Goal: Transaction & Acquisition: Purchase product/service

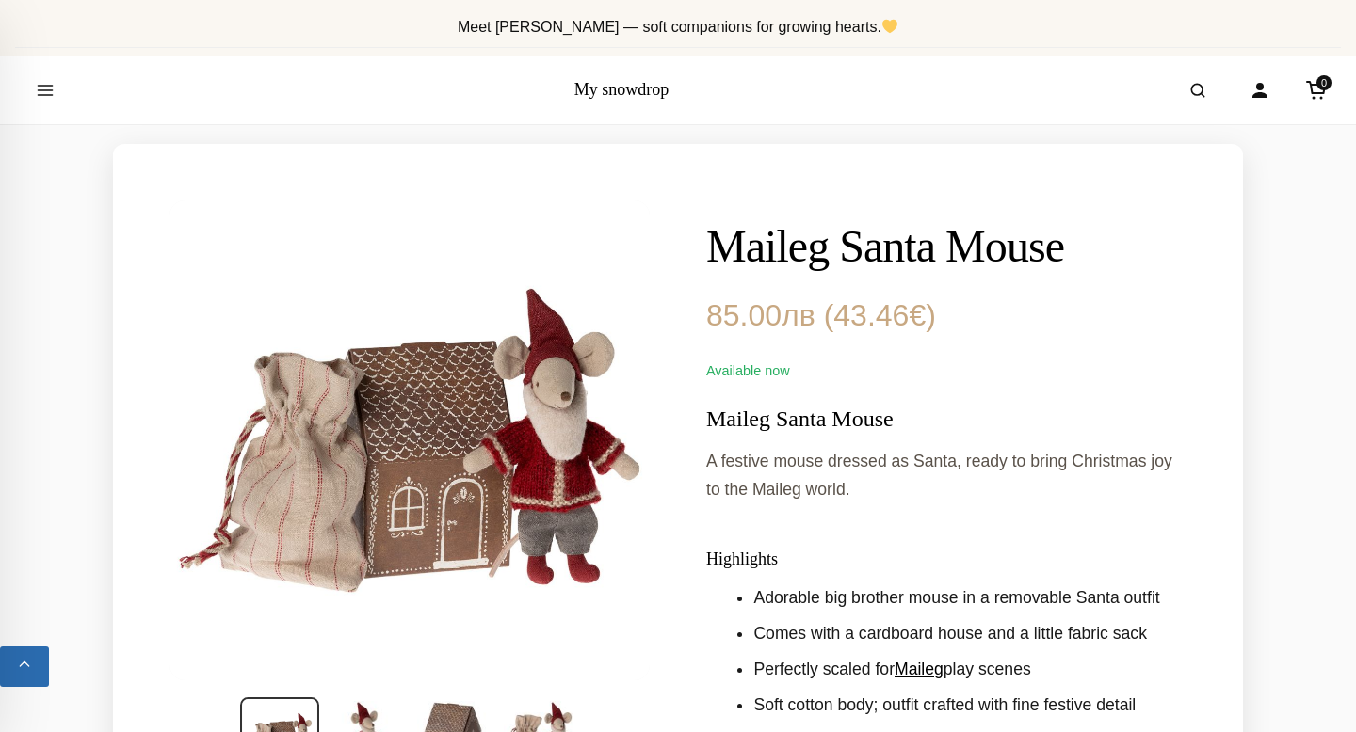
click at [788, 259] on h1 "Maileg Santa Mouse" at bounding box center [946, 246] width 480 height 55
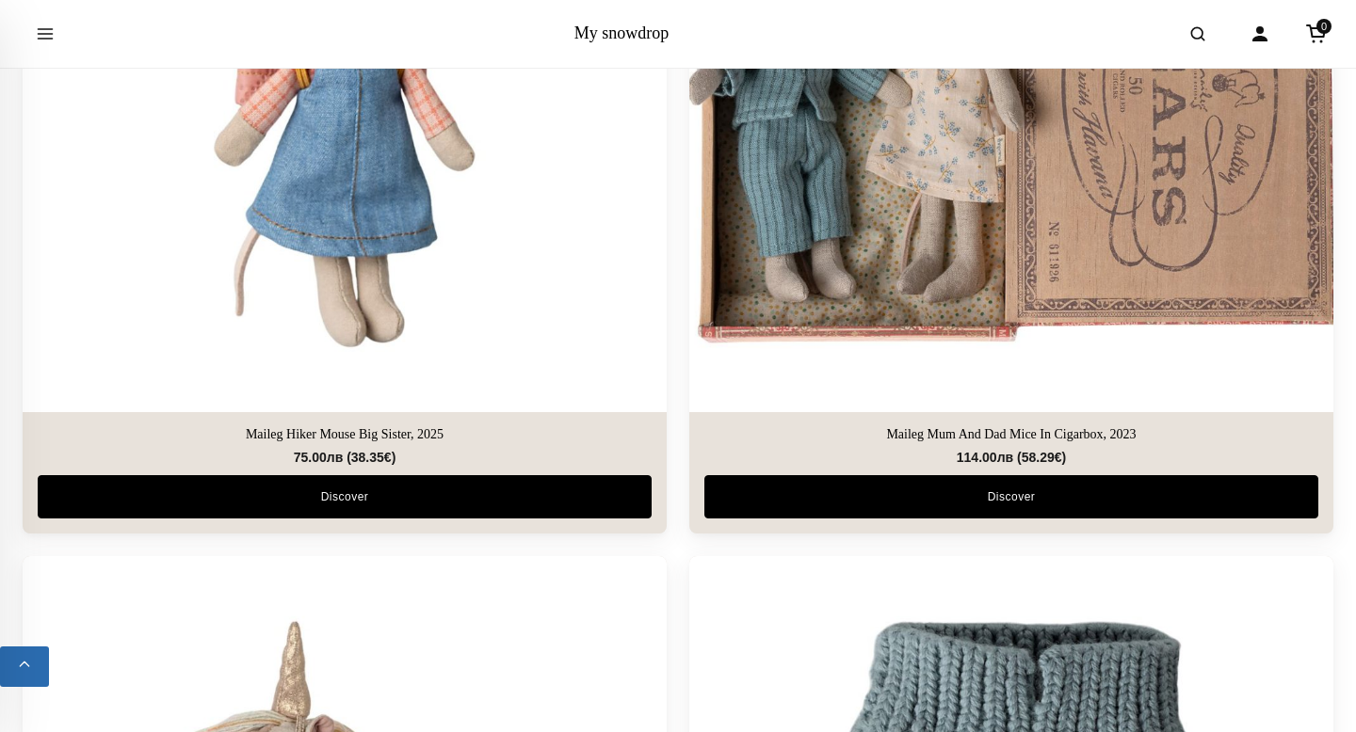
scroll to position [1064, 0]
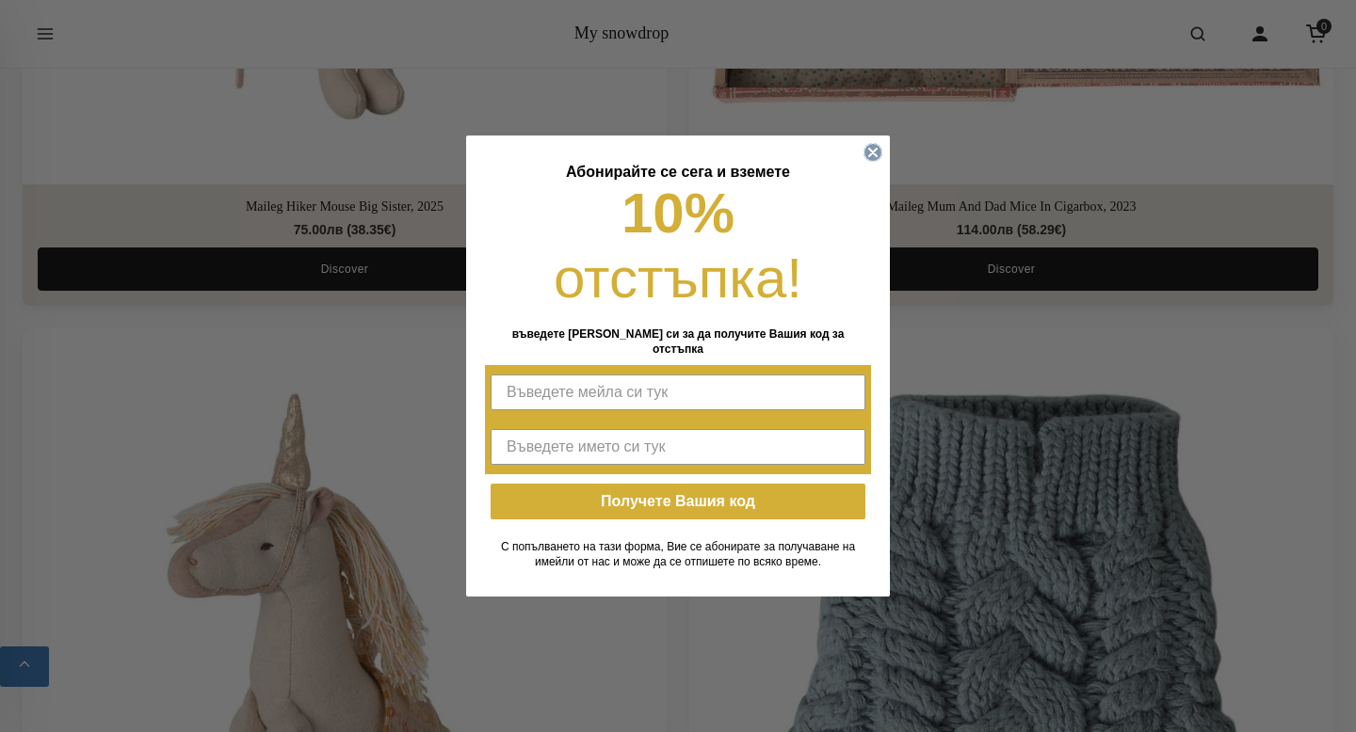
click at [875, 162] on circle "Close dialog" at bounding box center [873, 153] width 18 height 18
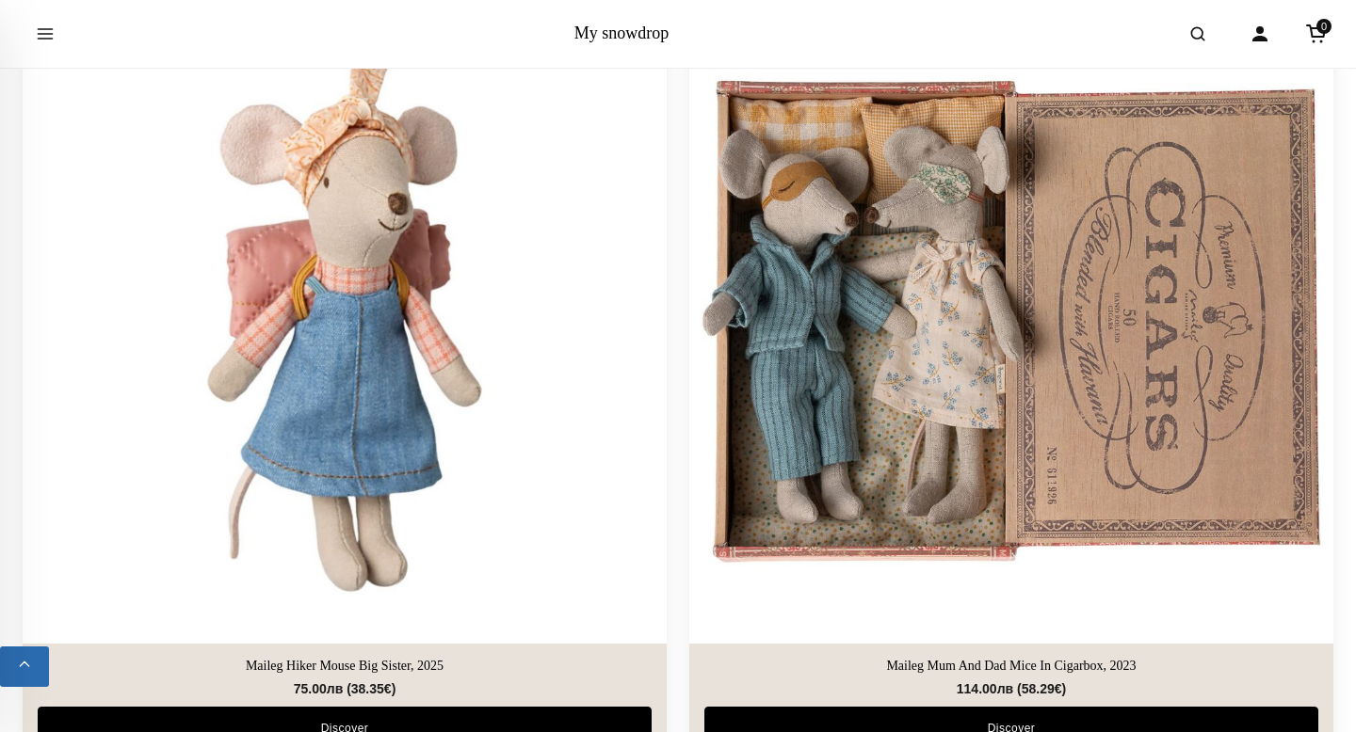
scroll to position [626, 0]
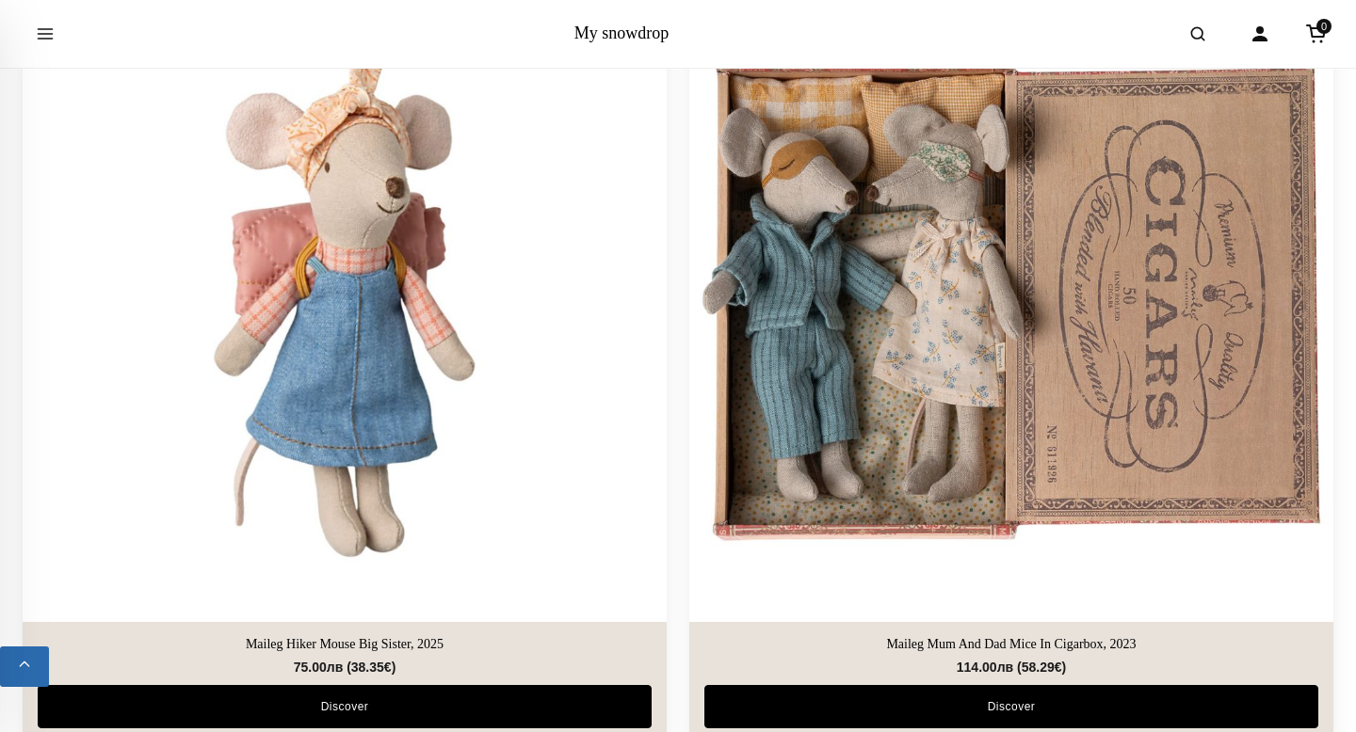
click at [362, 646] on h3 "Maileg Hiker Mouse Big Sister, 2025" at bounding box center [345, 645] width 614 height 16
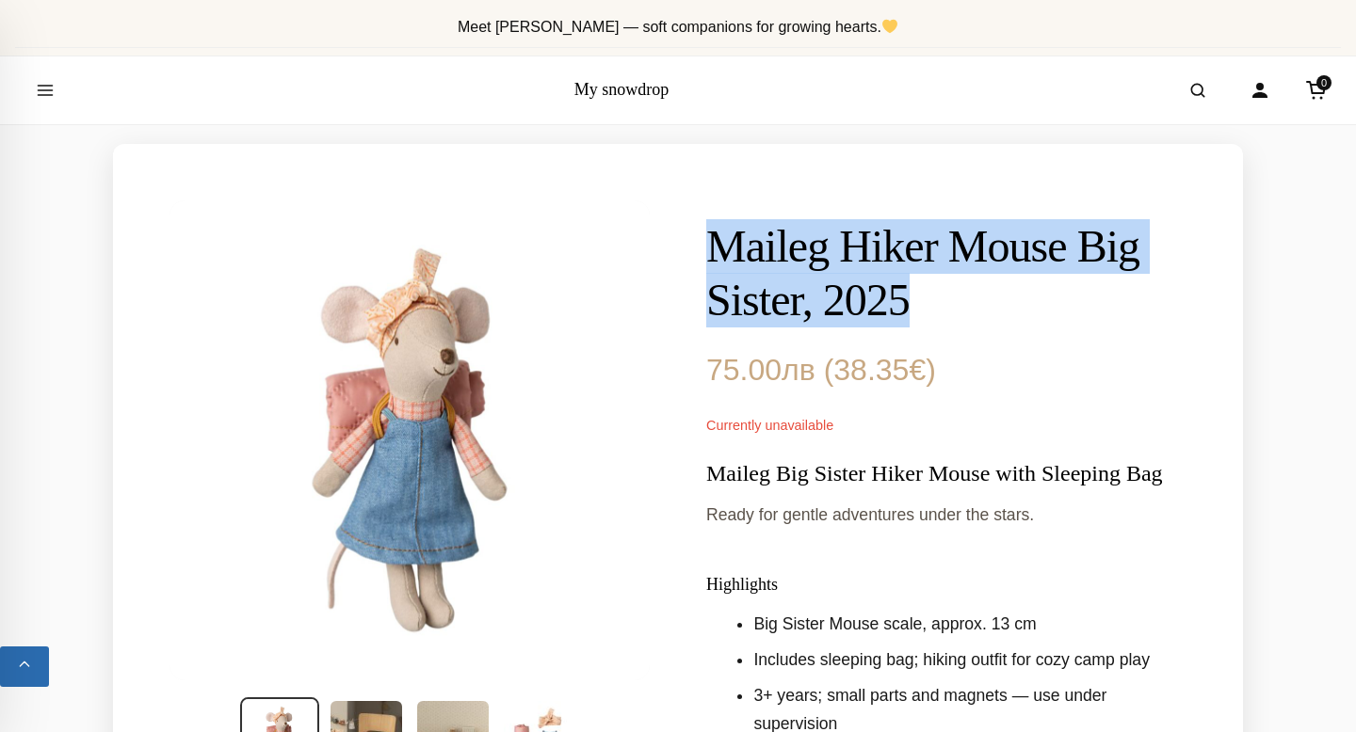
drag, startPoint x: 713, startPoint y: 246, endPoint x: 933, endPoint y: 319, distance: 232.2
click at [933, 319] on h1 "Maileg Hiker Mouse Big Sister, 2025" at bounding box center [946, 273] width 480 height 108
copy h1 "Maileg Hiker Mouse Big Sister, 2025"
click at [1206, 80] on icon "Open search" at bounding box center [1197, 90] width 19 height 34
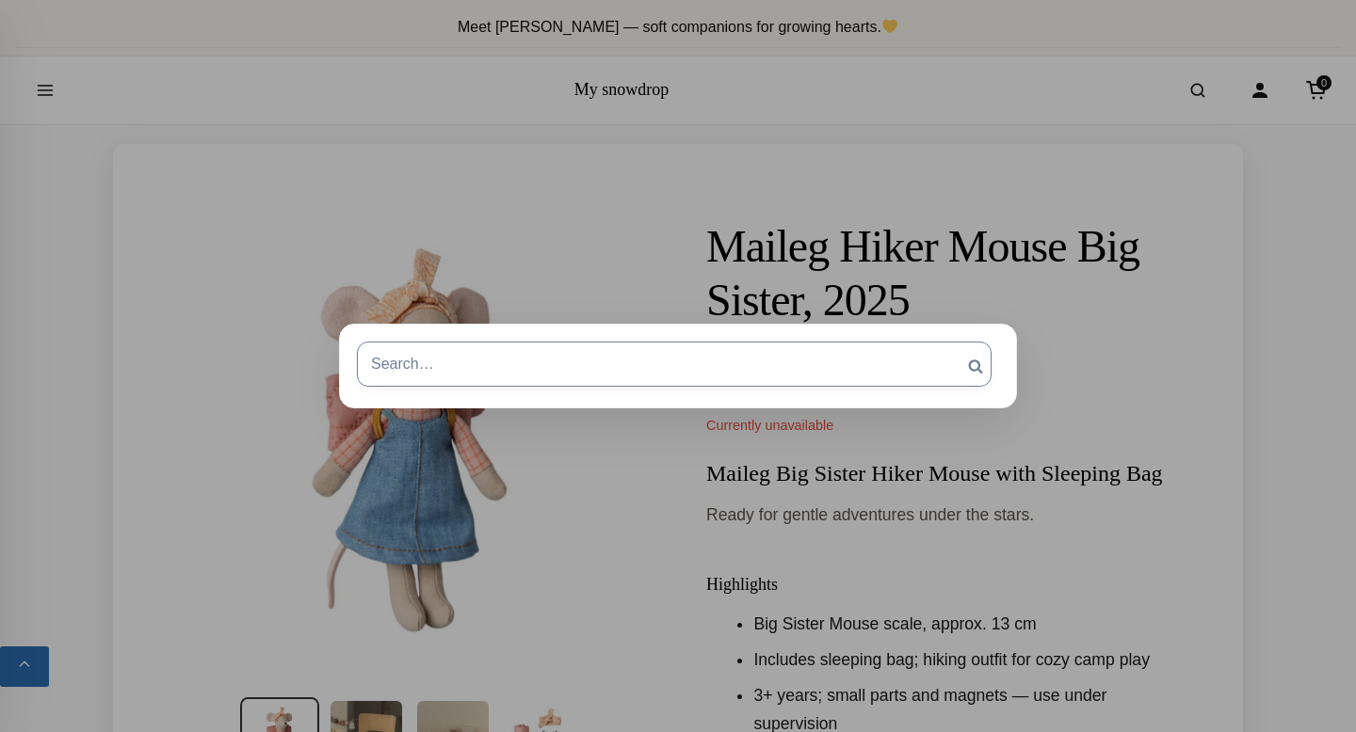
click at [660, 366] on input "Search for:" at bounding box center [674, 364] width 634 height 45
paste input "Maileg Hiker Mouse Big Sister, 2025"
type input "Maileg Hiker Mouse Big Sister, 2023"
click at [952, 342] on input "Search" at bounding box center [975, 366] width 47 height 49
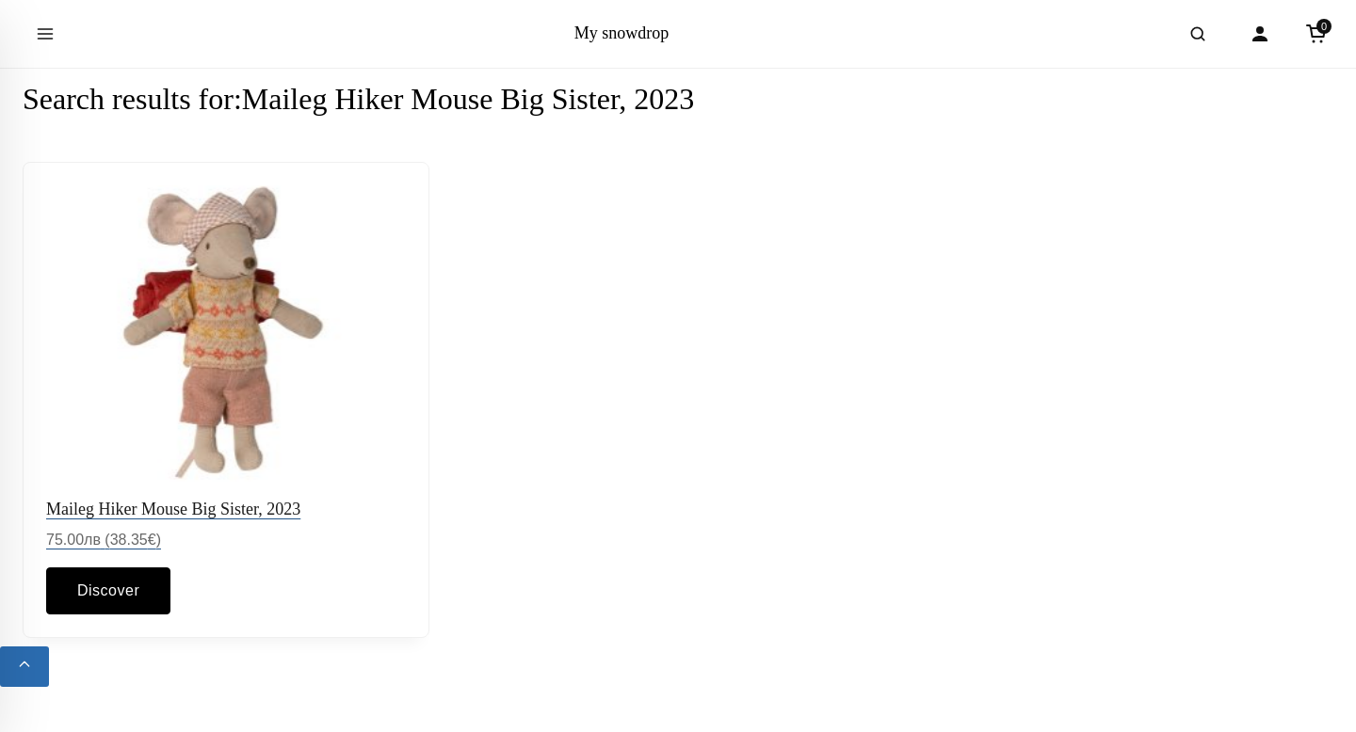
scroll to position [105, 0]
click at [227, 394] on img at bounding box center [225, 334] width 377 height 314
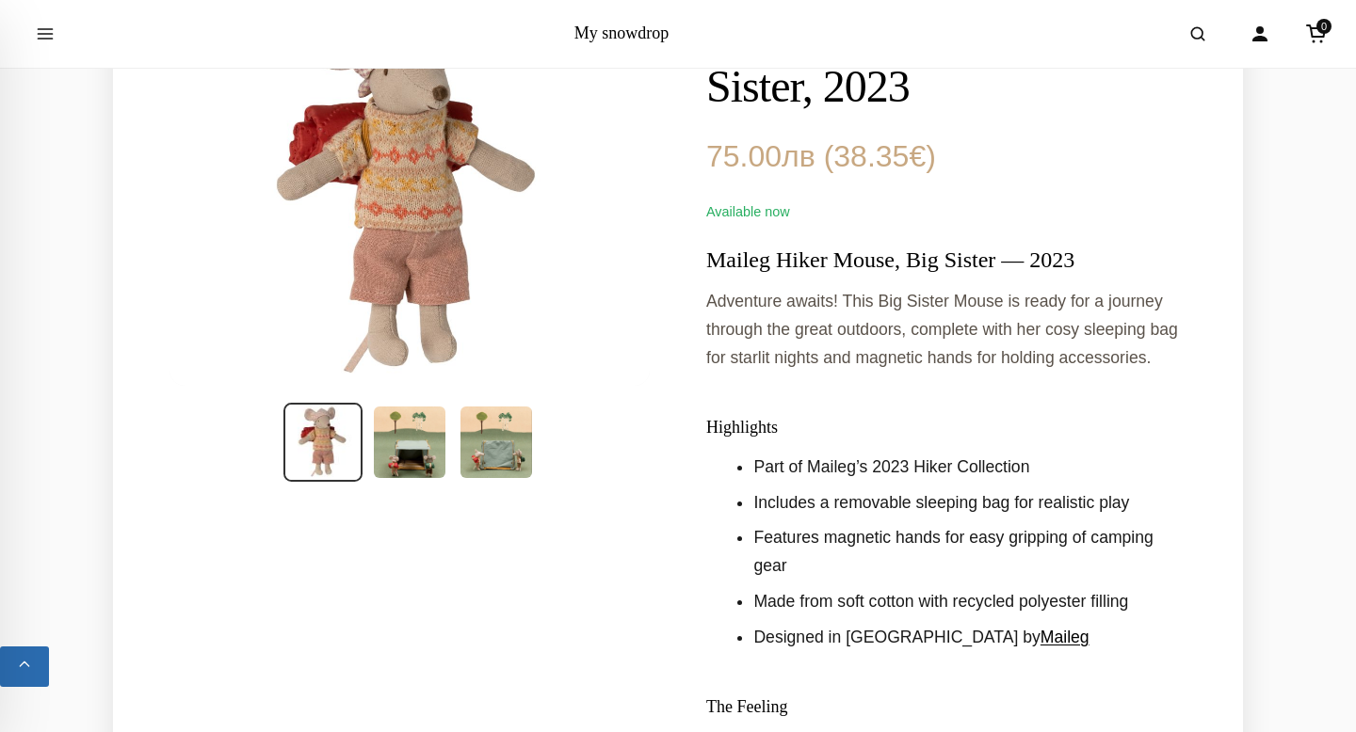
scroll to position [216, 0]
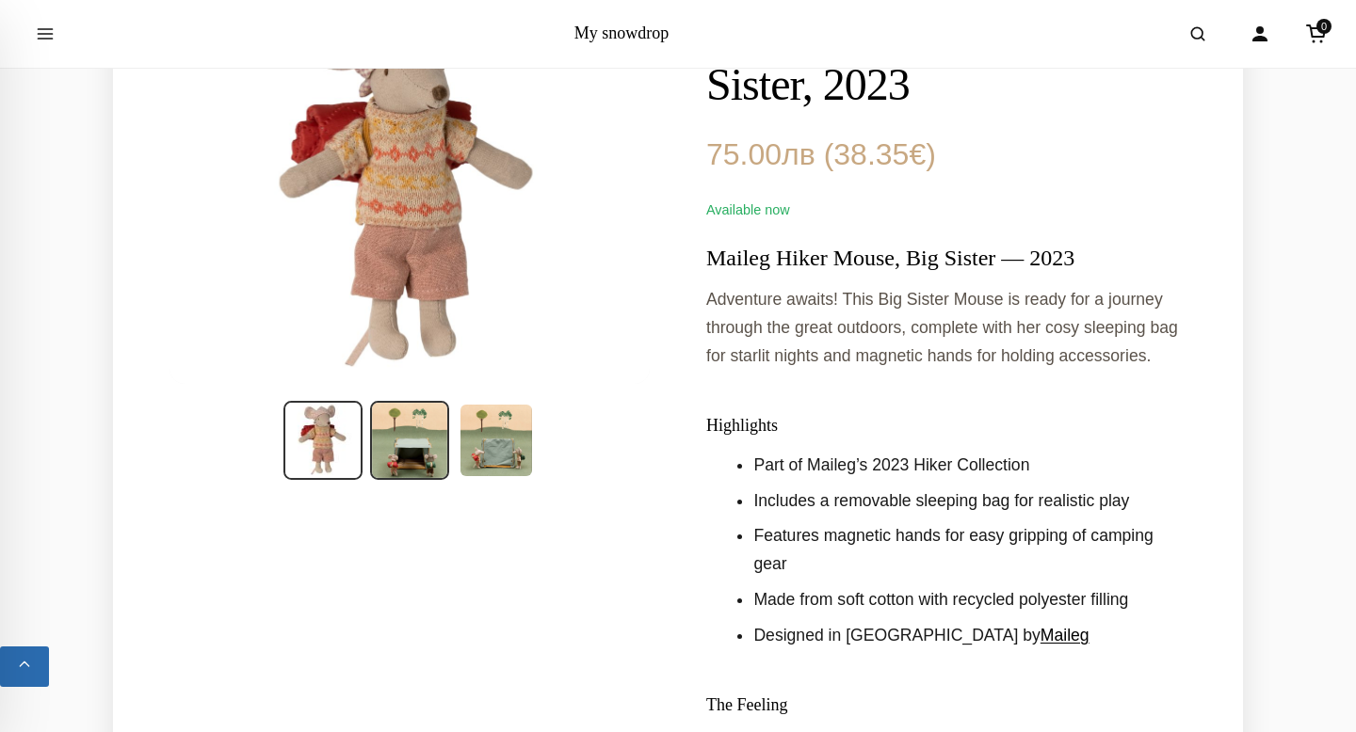
click at [396, 468] on img at bounding box center [409, 440] width 79 height 79
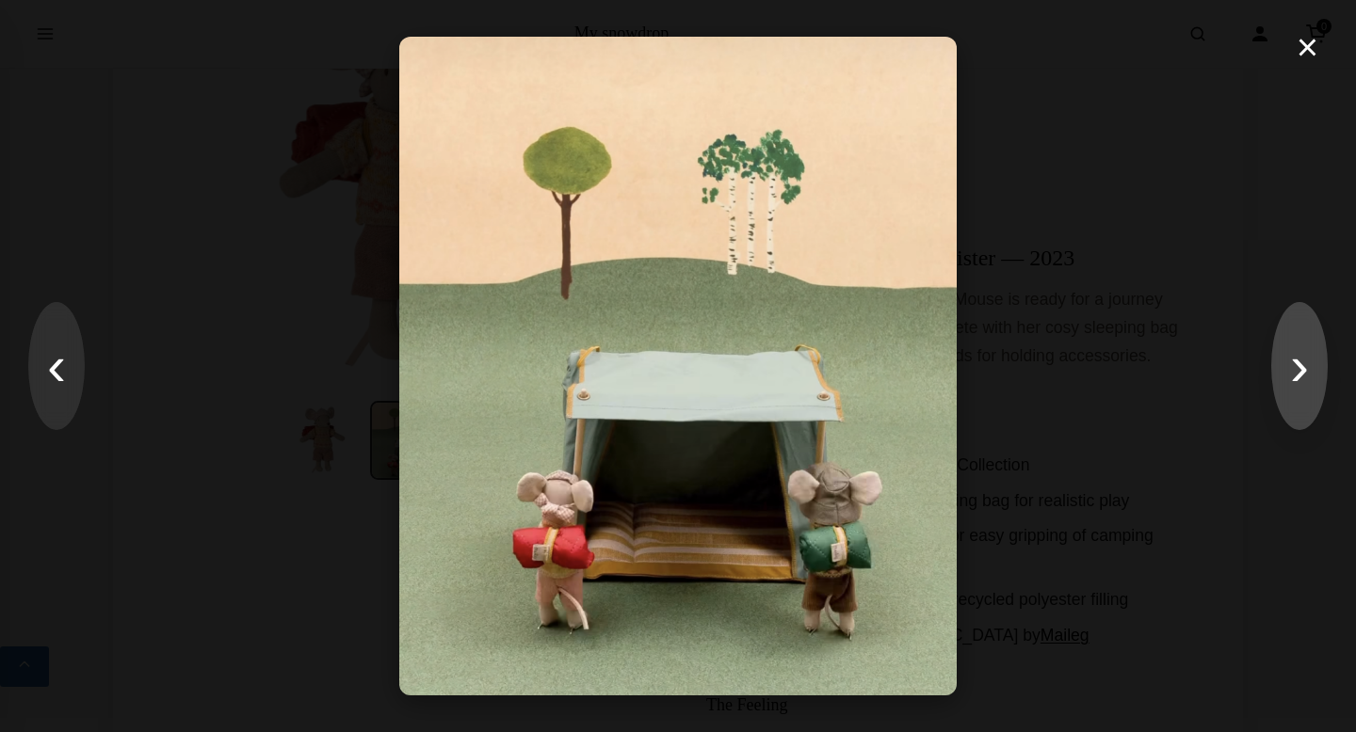
click at [1301, 377] on button "›" at bounding box center [1299, 366] width 56 height 128
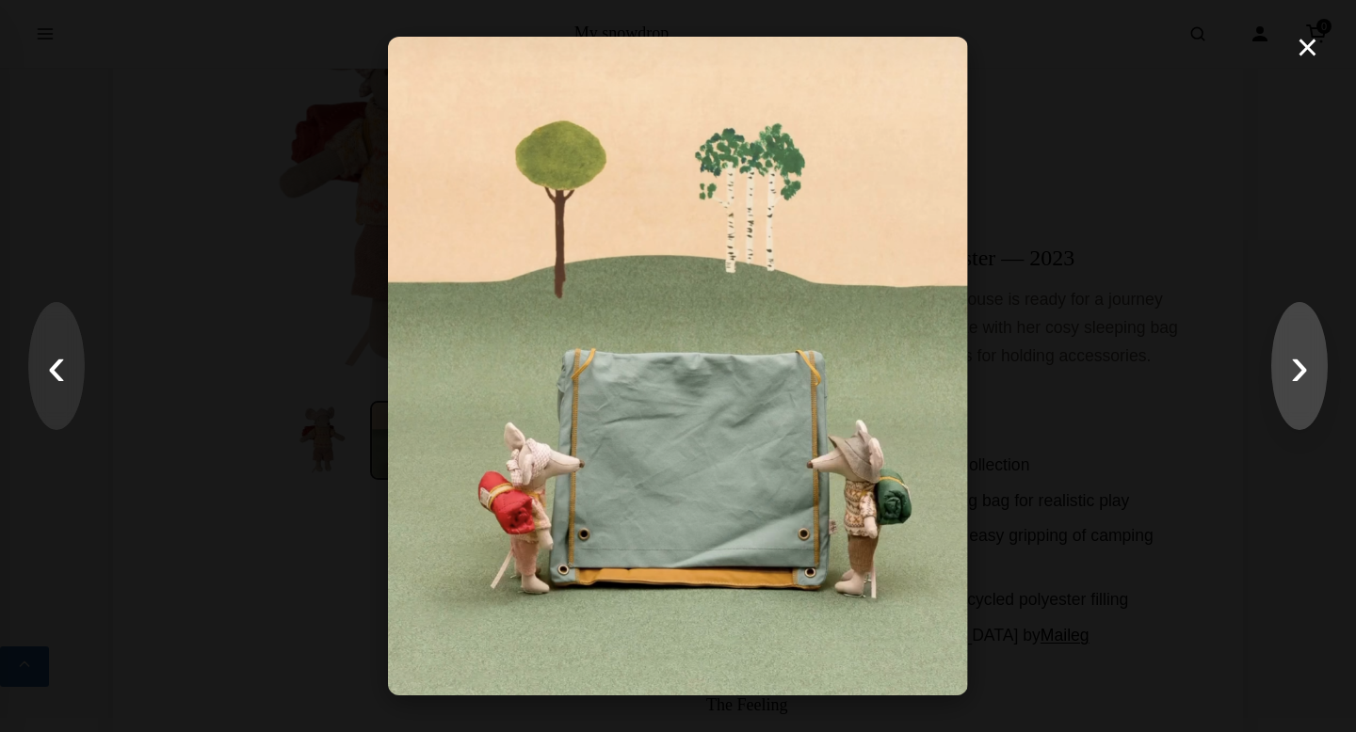
click at [1301, 345] on button "›" at bounding box center [1299, 366] width 56 height 128
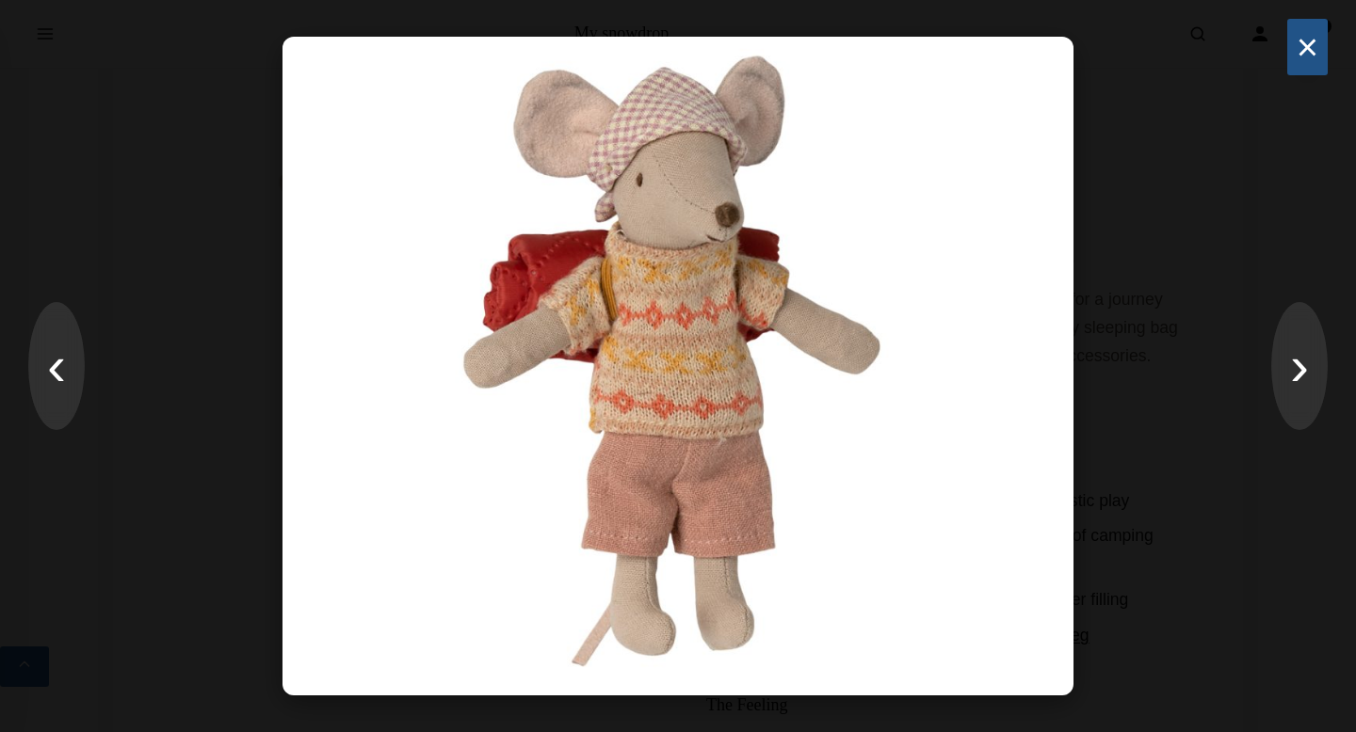
click at [1293, 56] on button "×" at bounding box center [1307, 47] width 40 height 56
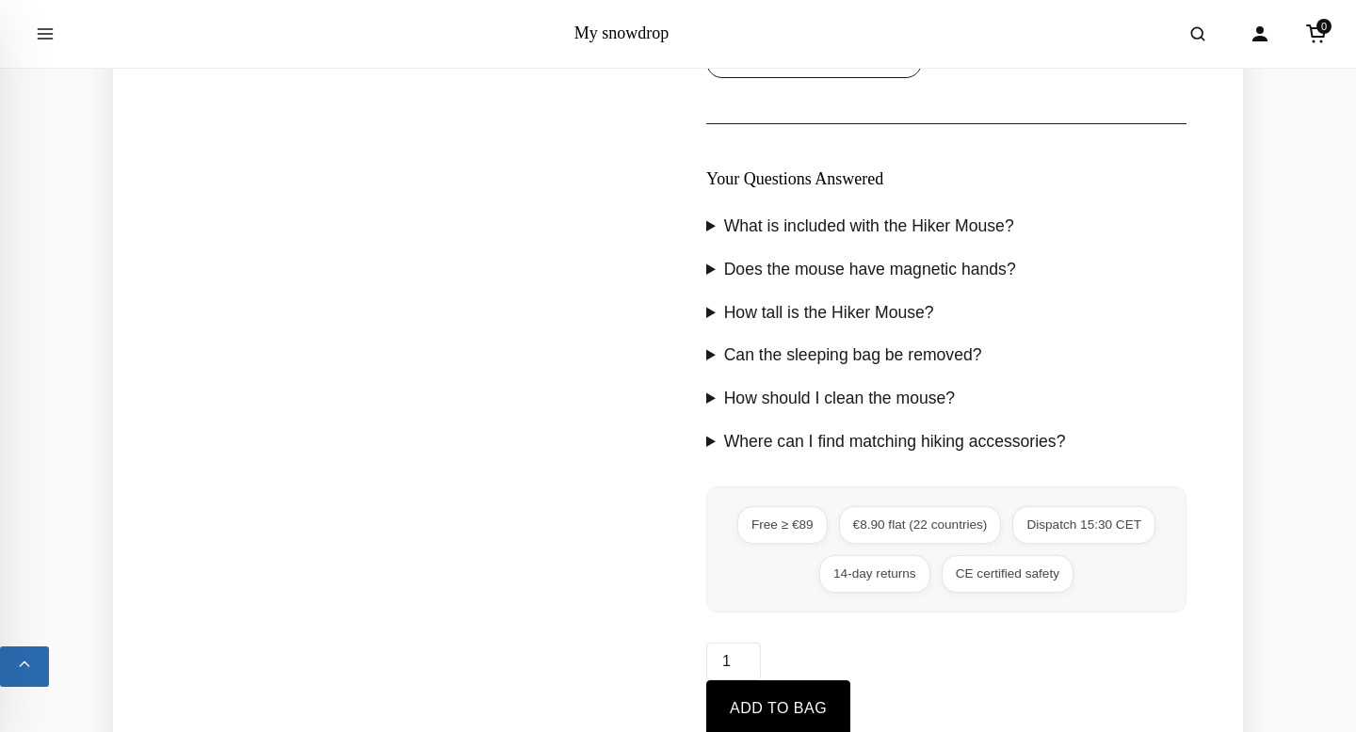
scroll to position [1868, 0]
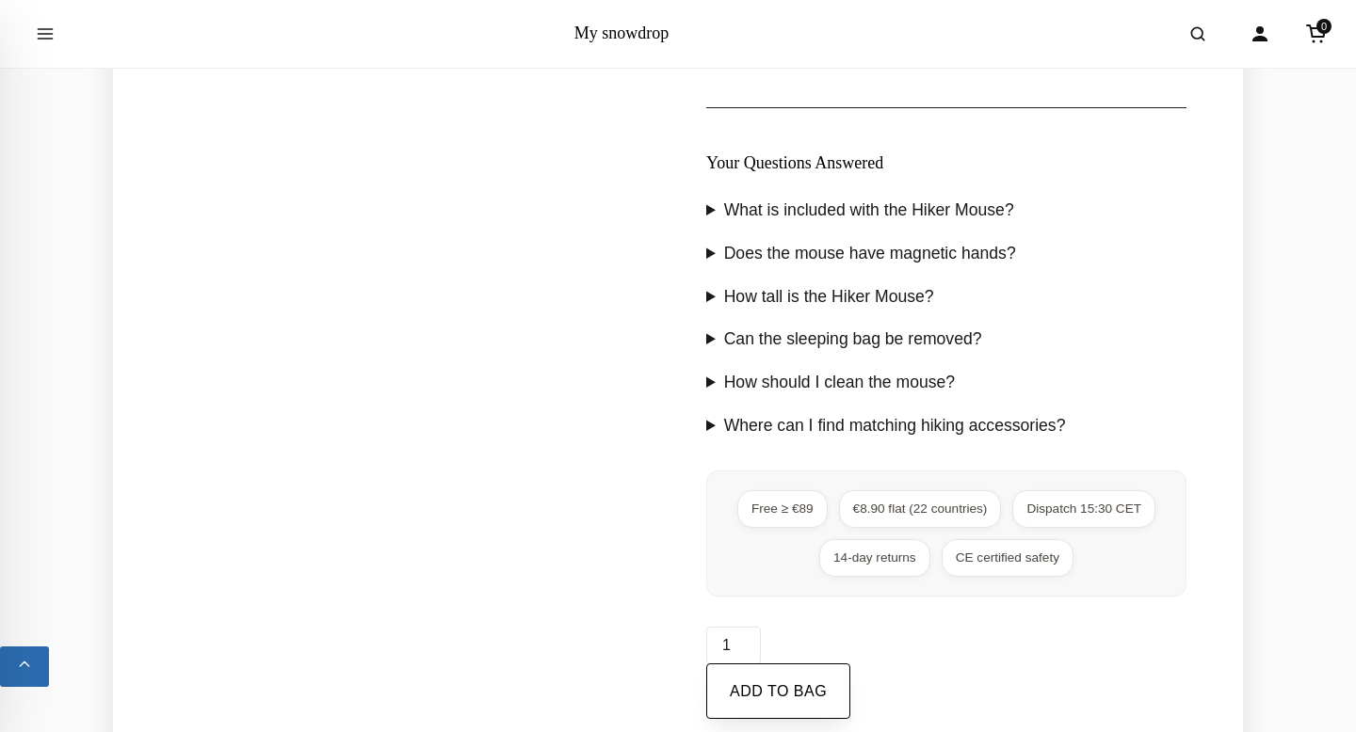
click at [794, 666] on button "Add to bag" at bounding box center [778, 692] width 144 height 56
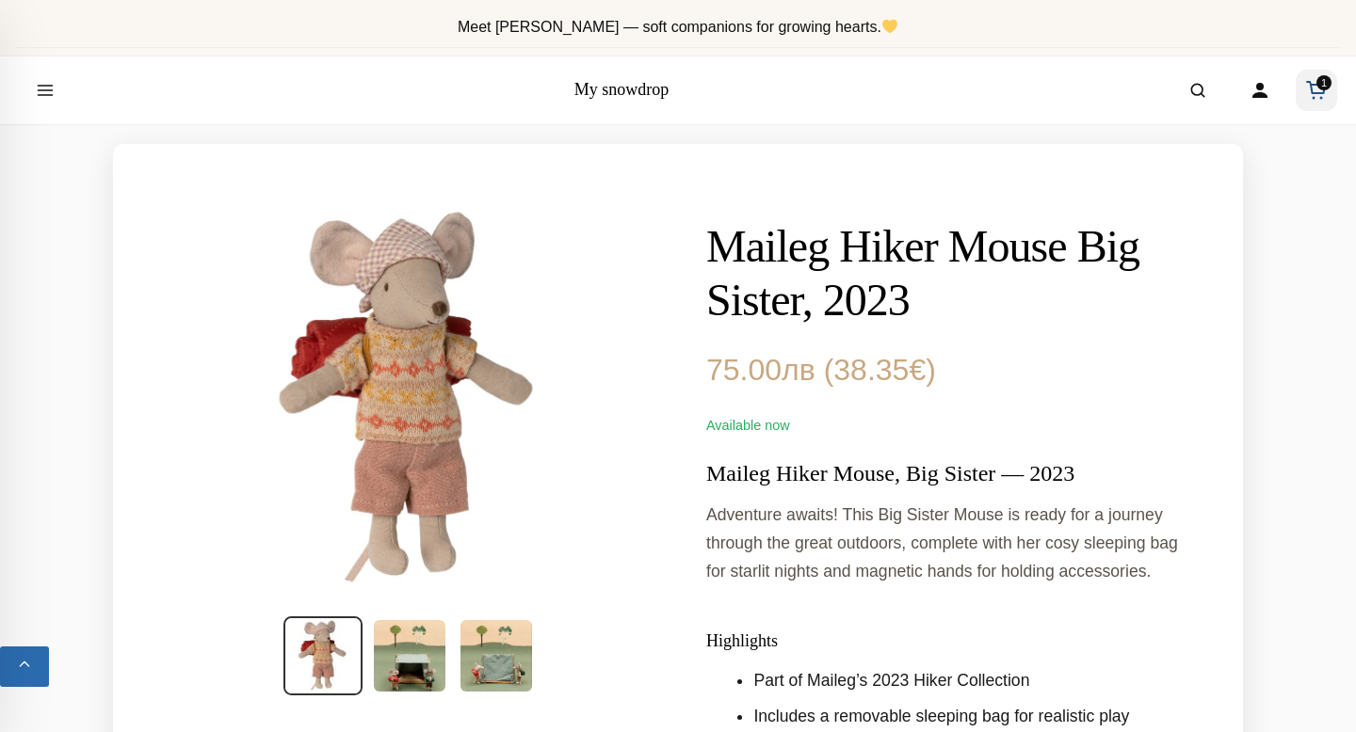
click at [1320, 81] on span "1" at bounding box center [1323, 82] width 15 height 15
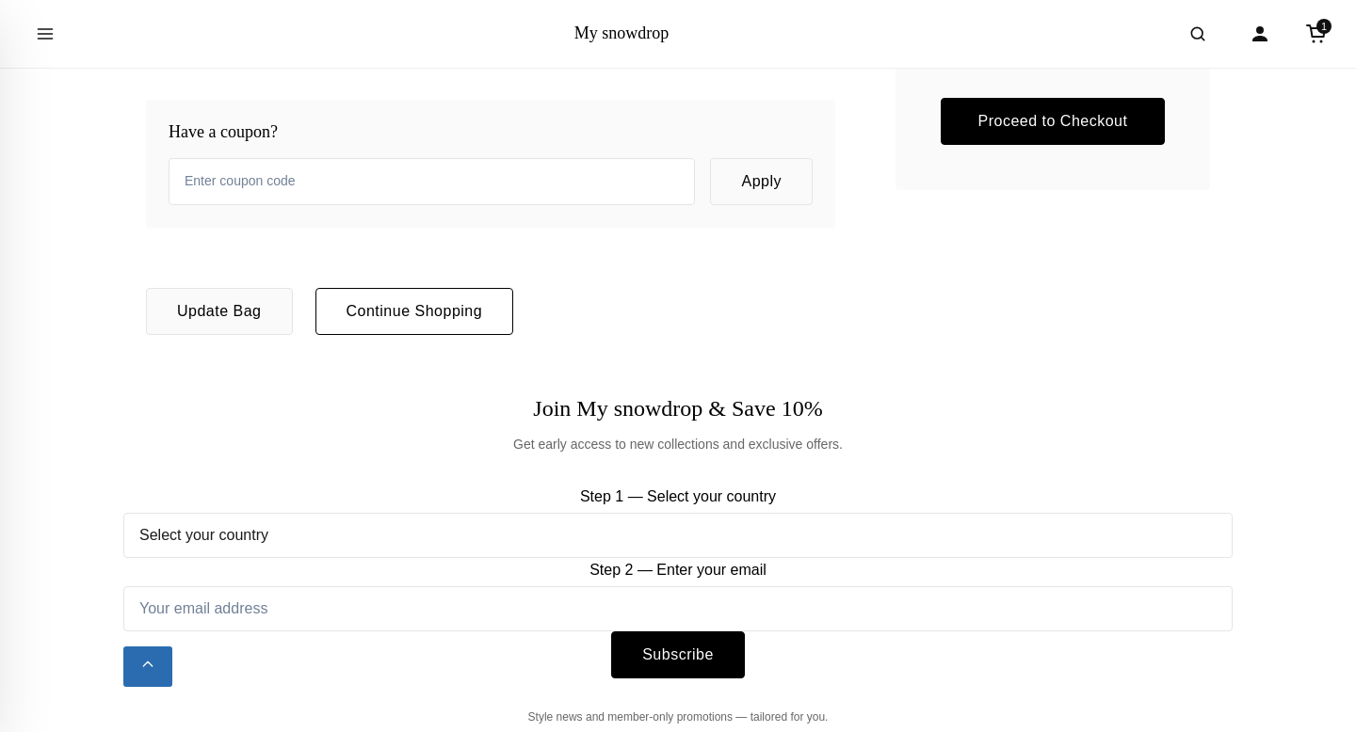
scroll to position [700, 0]
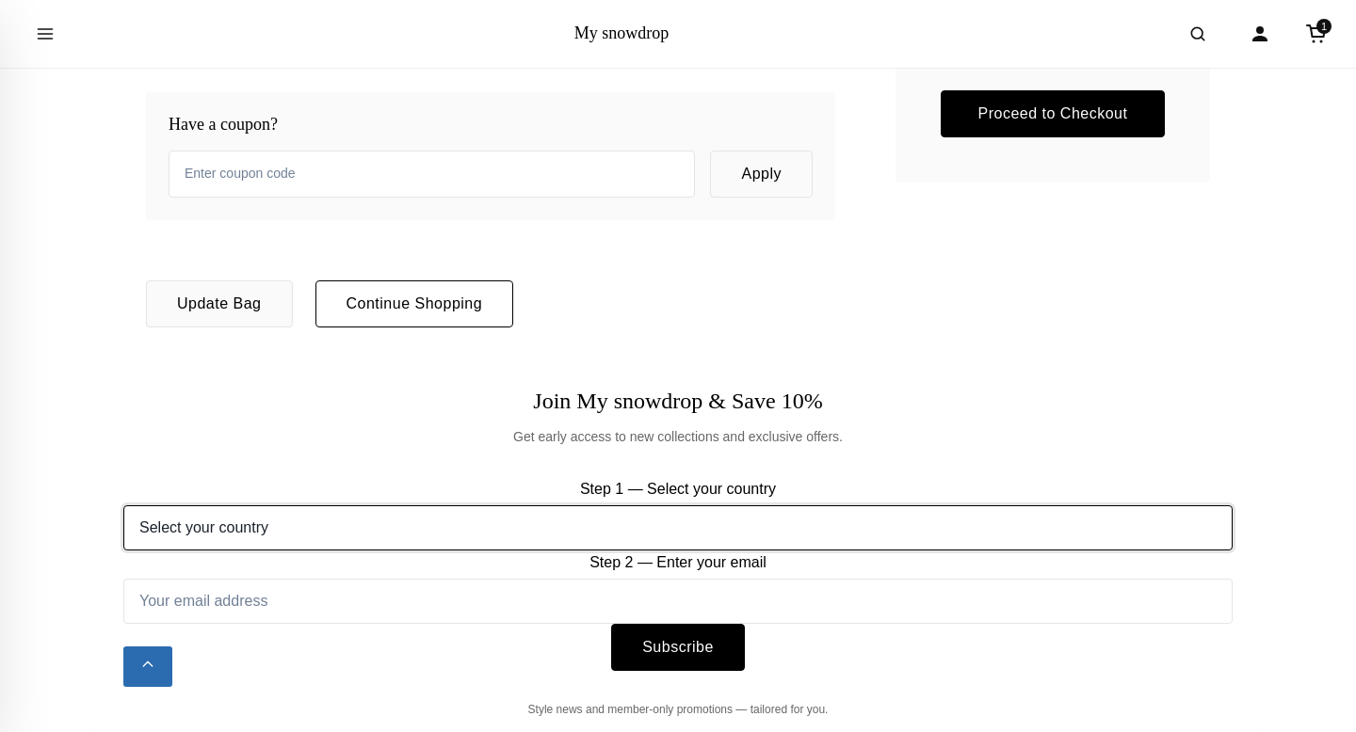
click at [734, 526] on select "Select your country Austria Belgium Bulgaria Croatia Czech Republic Denmark Est…" at bounding box center [677, 528] width 1109 height 45
select select "[GEOGRAPHIC_DATA]"
click at [123, 506] on select "Select your country Austria Belgium Bulgaria Croatia Czech Republic Denmark Est…" at bounding box center [677, 528] width 1109 height 45
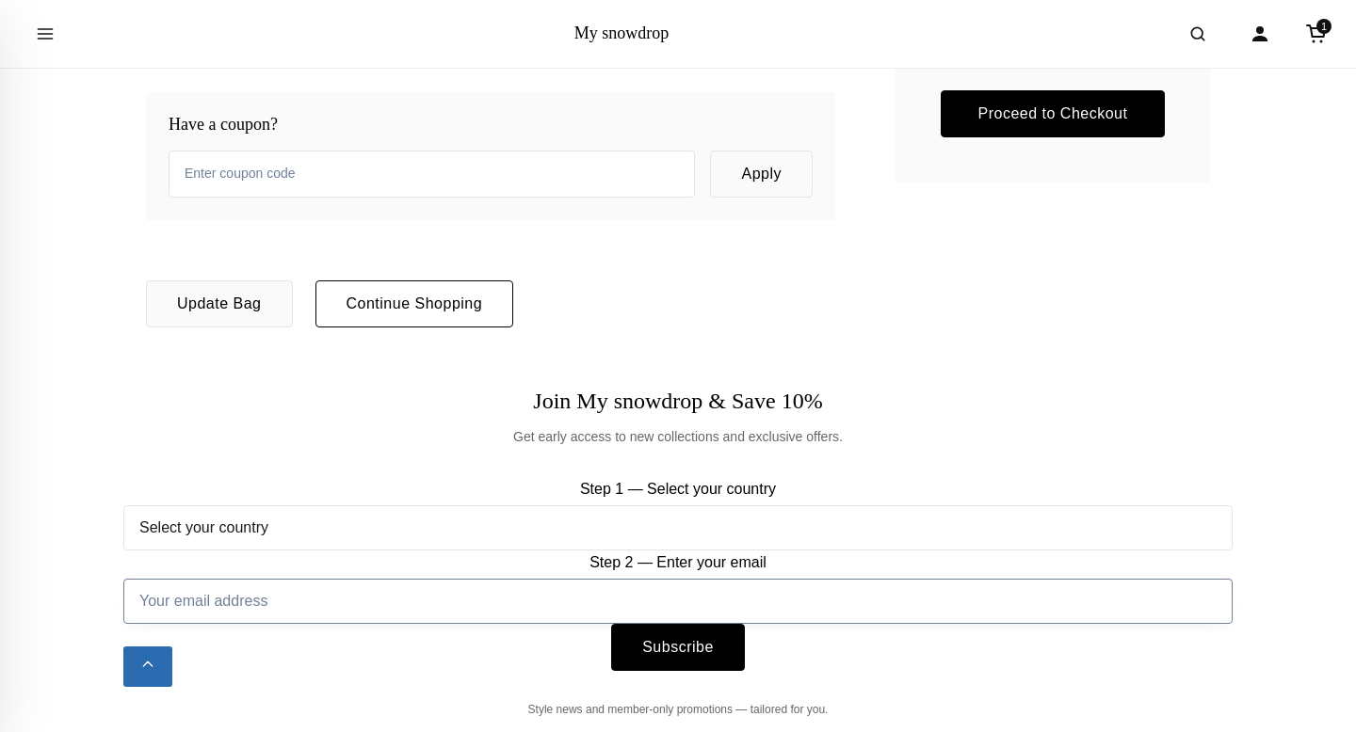
click at [549, 611] on input "Step 2 — Enter your email" at bounding box center [677, 601] width 1109 height 45
type input "teddymcreckless@gmail.com"
click at [631, 639] on button "Subscribe" at bounding box center [678, 646] width 134 height 47
click at [585, 178] on input "text" at bounding box center [432, 174] width 526 height 47
paste input "WELCOME10"
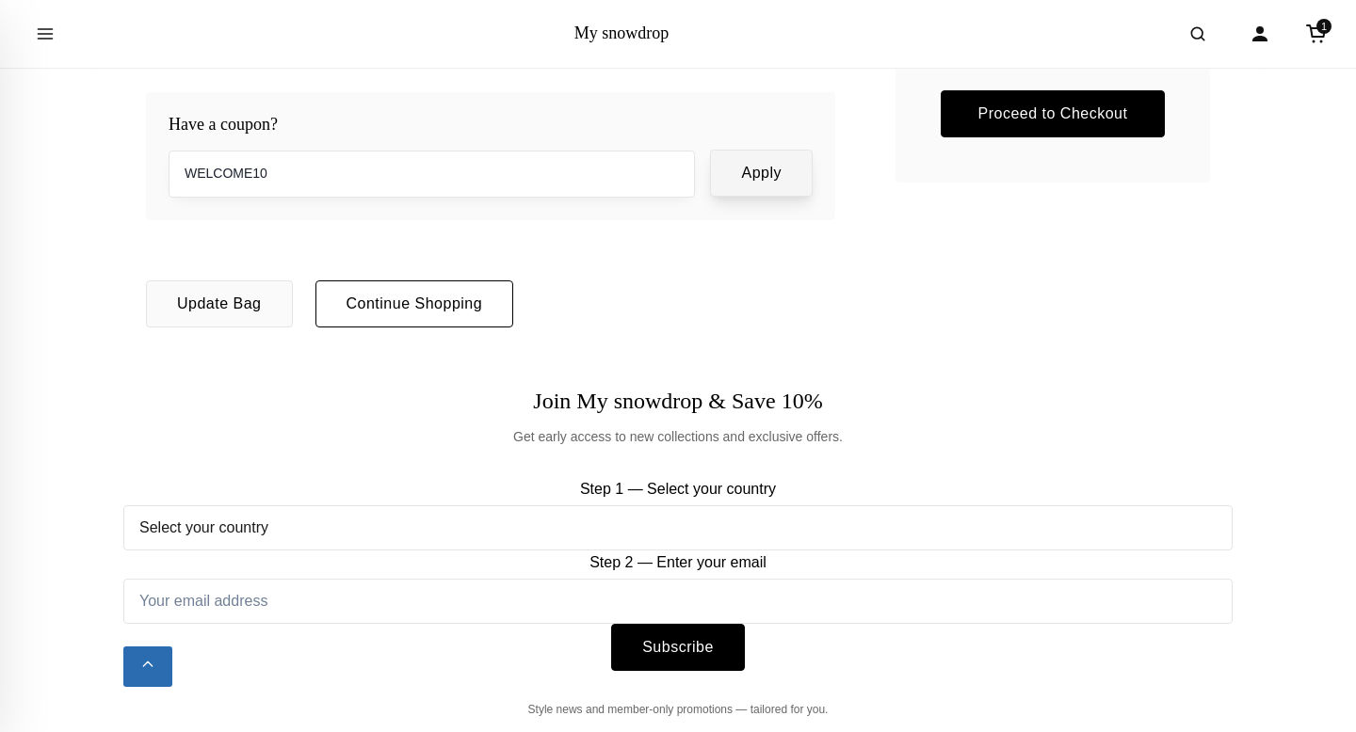
type input "WELCOME10"
click at [757, 177] on button "Apply" at bounding box center [761, 173] width 103 height 47
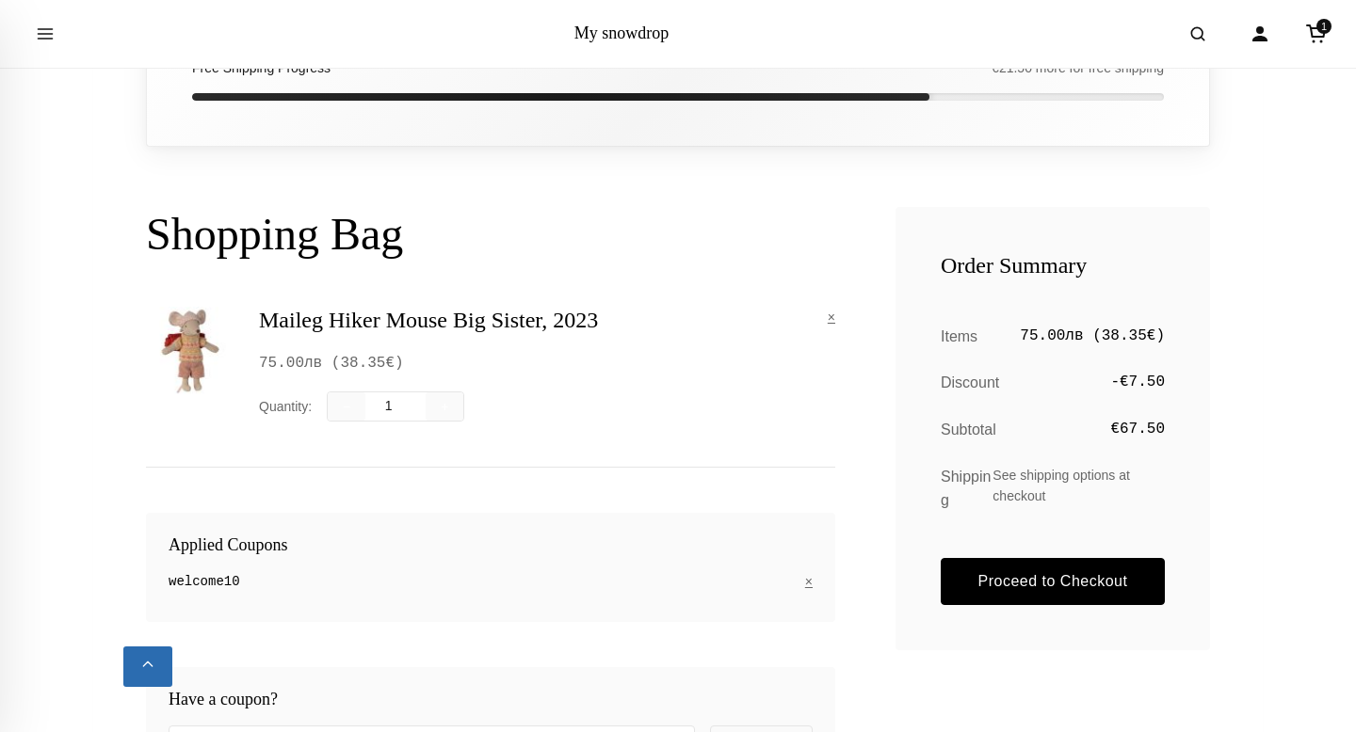
scroll to position [281, 0]
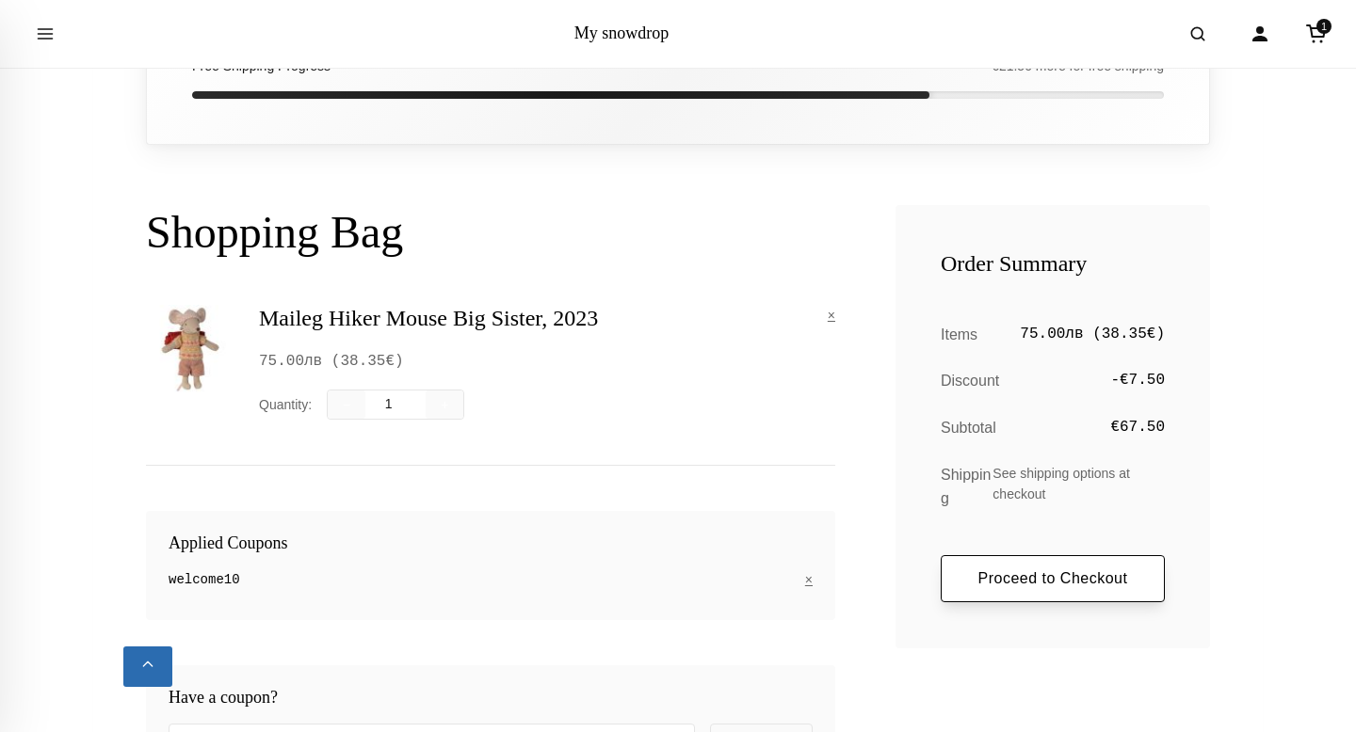
click at [1002, 575] on link "Proceed to Checkout" at bounding box center [1052, 578] width 224 height 47
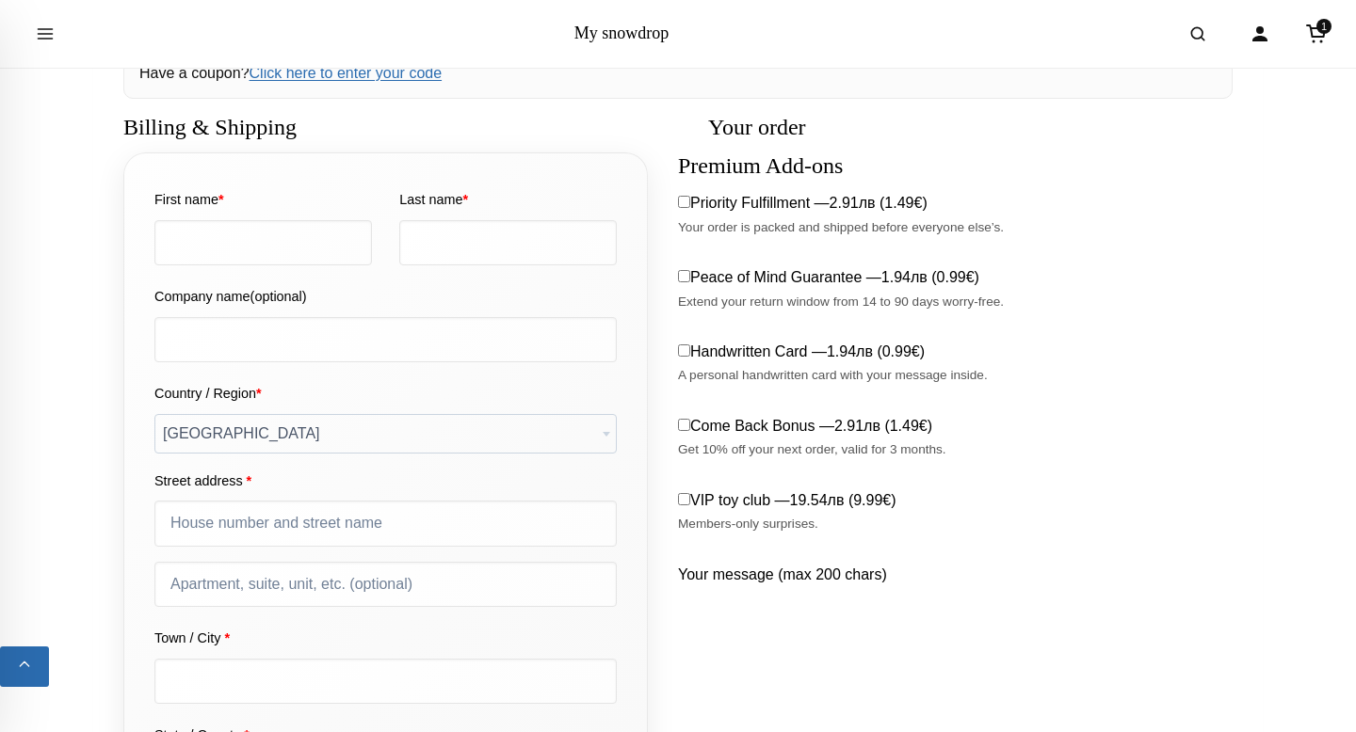
scroll to position [272, 0]
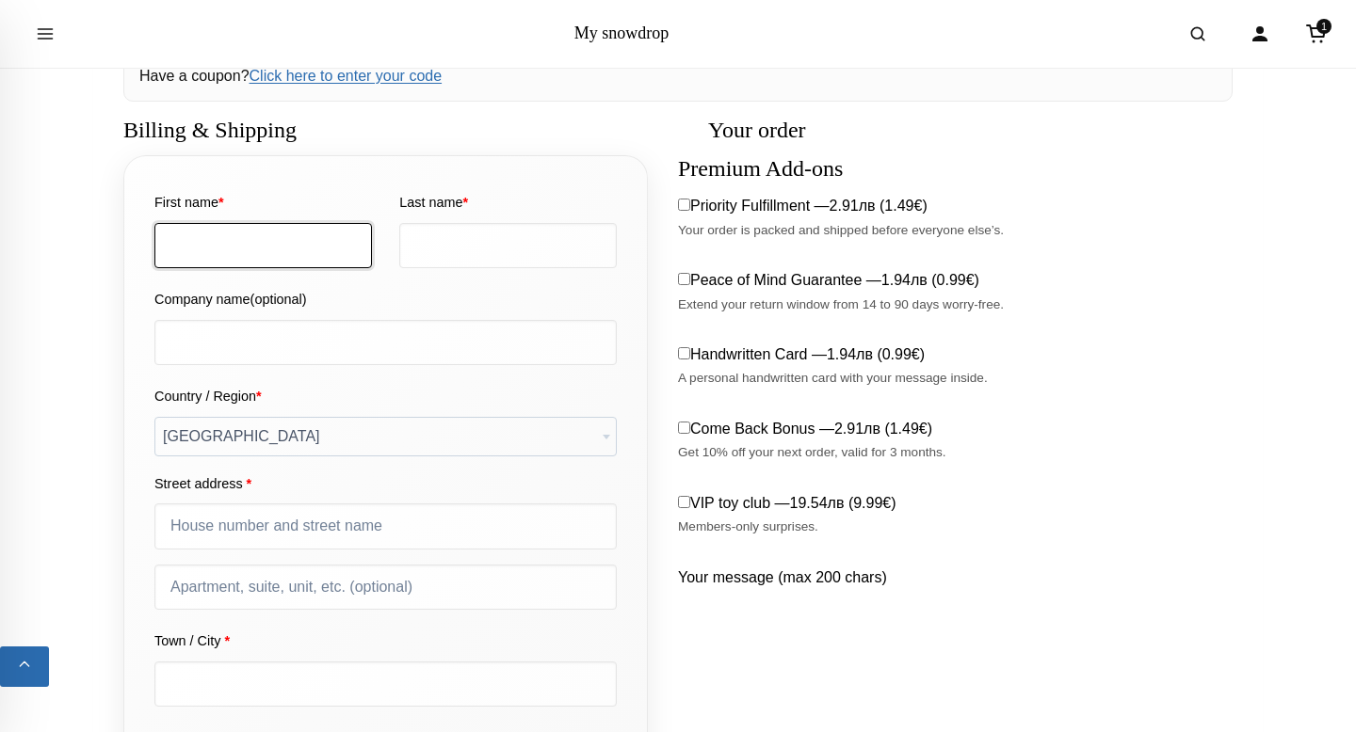
click at [311, 253] on input "First name *" at bounding box center [262, 245] width 217 height 45
type input "[PERSON_NAME]"
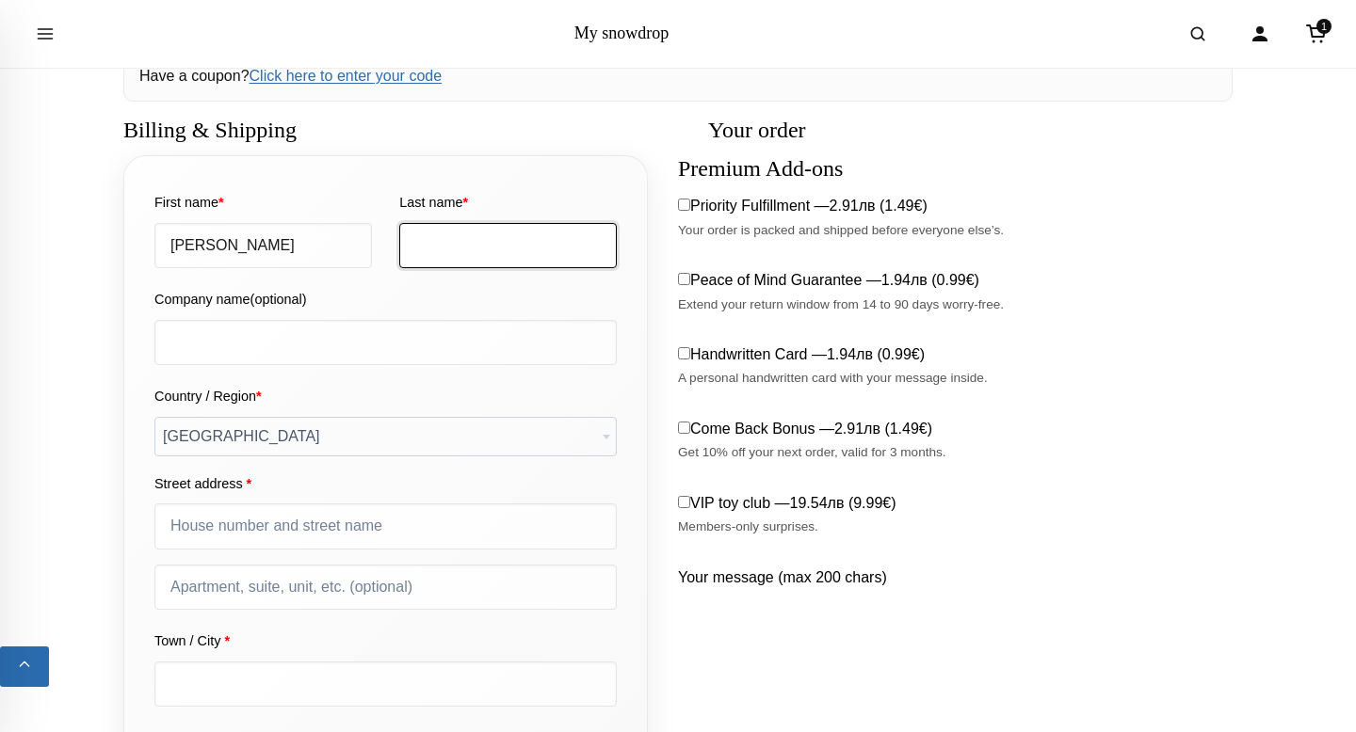
type input "[PERSON_NAME]"
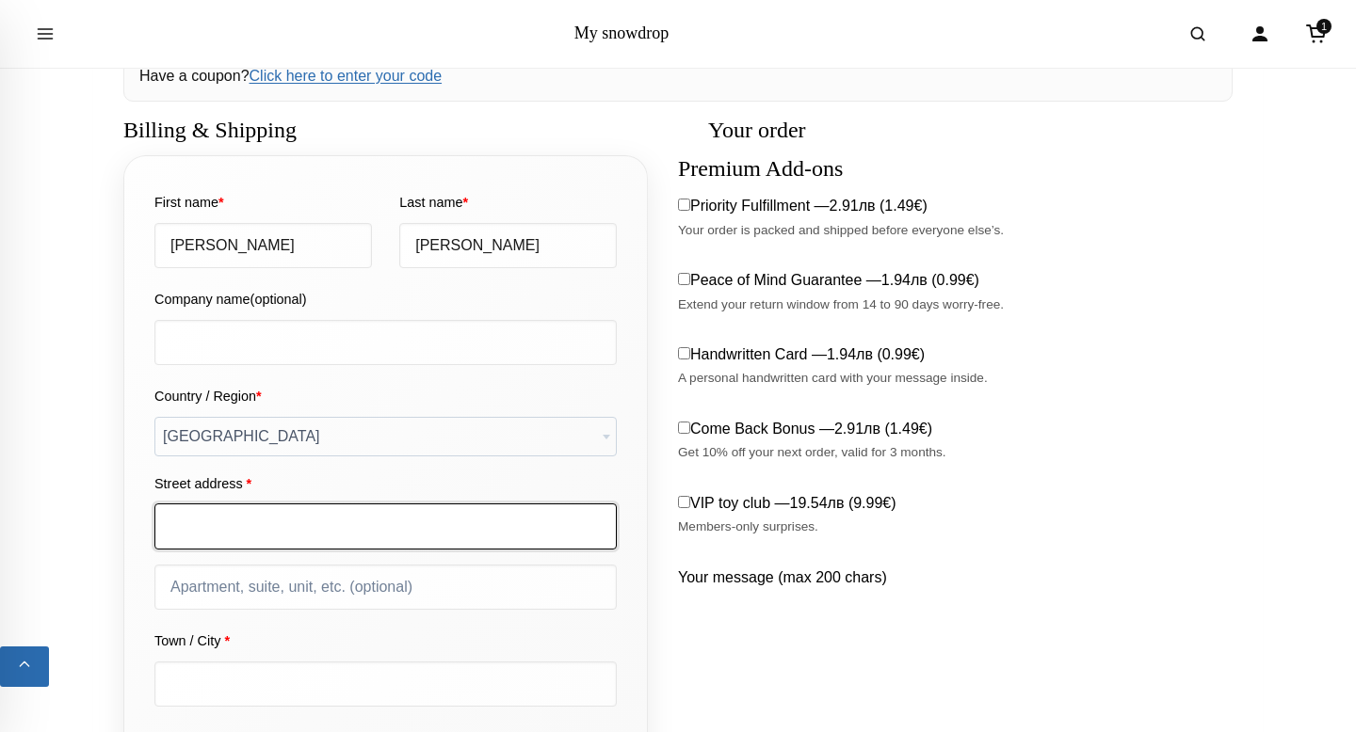
type input "[PERSON_NAME], жк. [PERSON_NAME], бул. ВИТОША No 129"
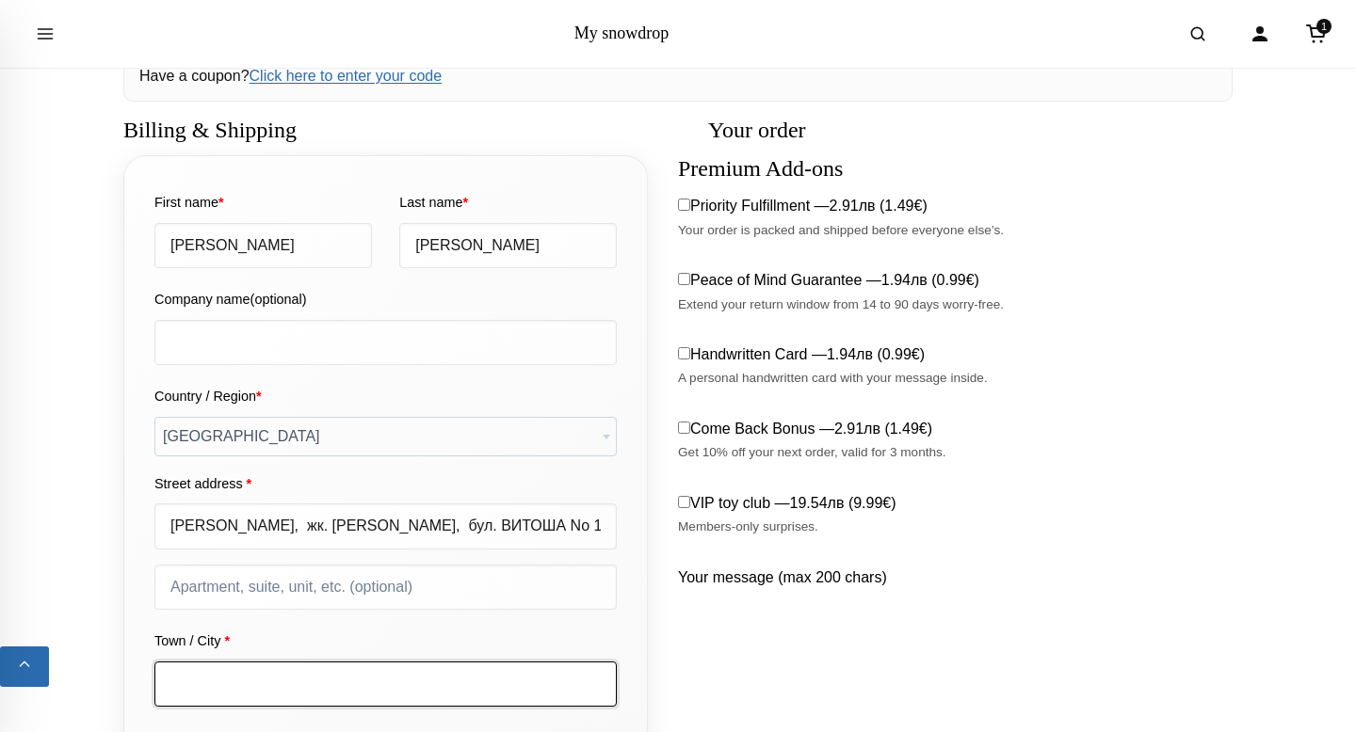
type input "[GEOGRAPHIC_DATA]"
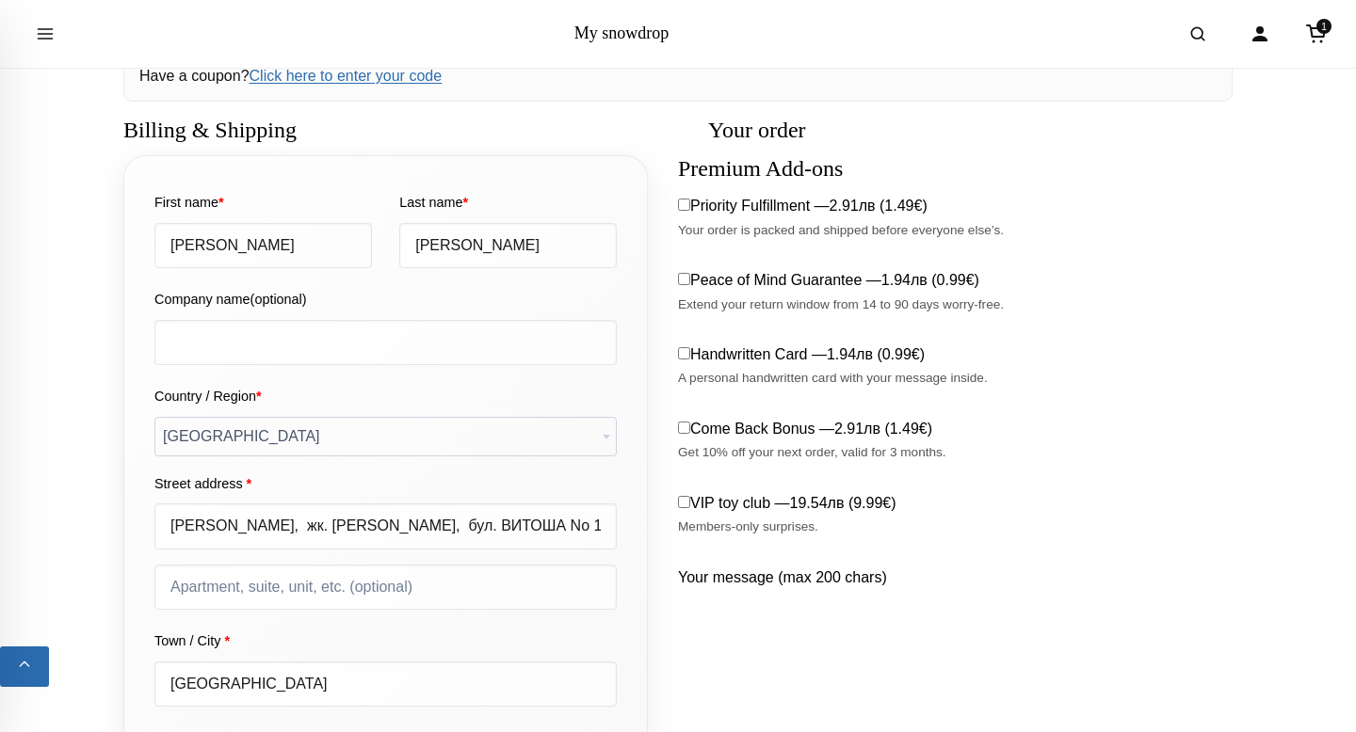
type input "1000"
type input "[PHONE_NUMBER]"
type input "[EMAIL_ADDRESS][DOMAIN_NAME]"
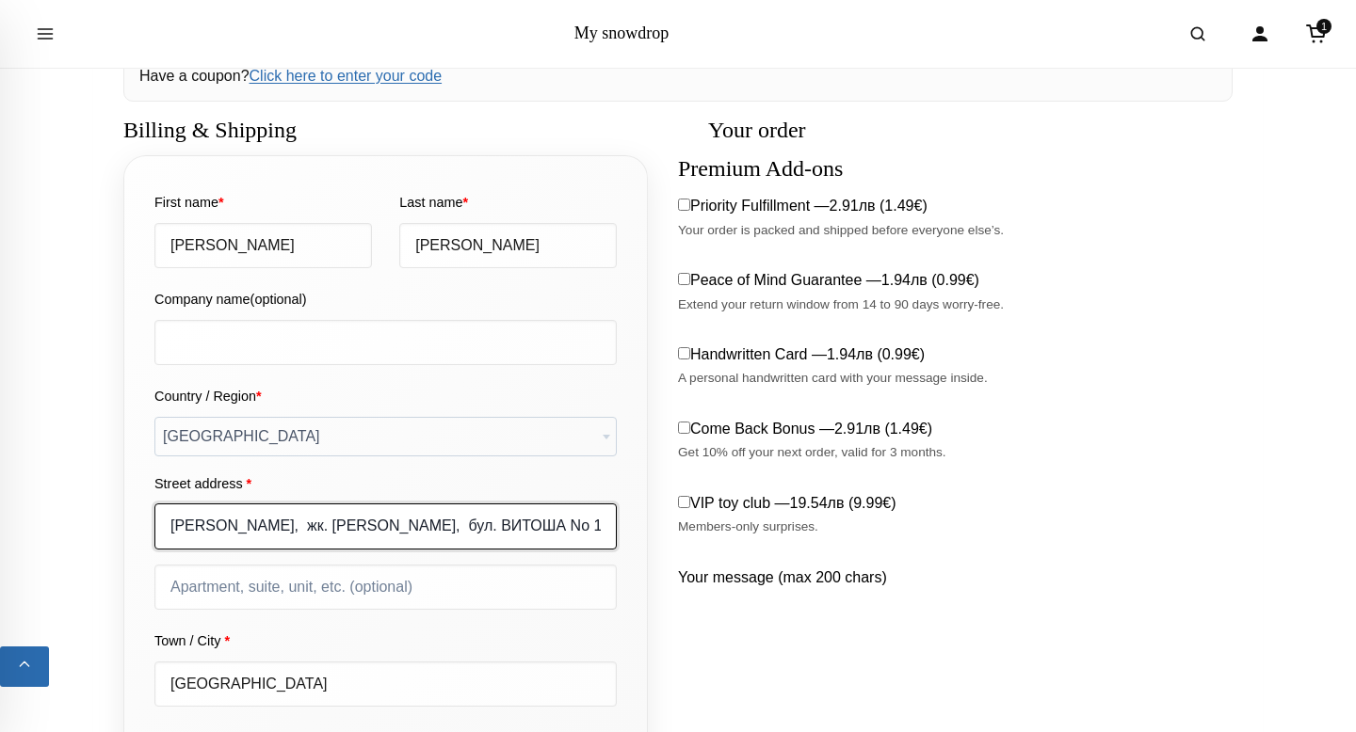
click at [263, 539] on input "[PERSON_NAME], жк. [PERSON_NAME], бул. ВИТОША No 129" at bounding box center [385, 526] width 462 height 45
paste input "в. Манастирски ливади - Изток, [STREET_ADDRESS]"
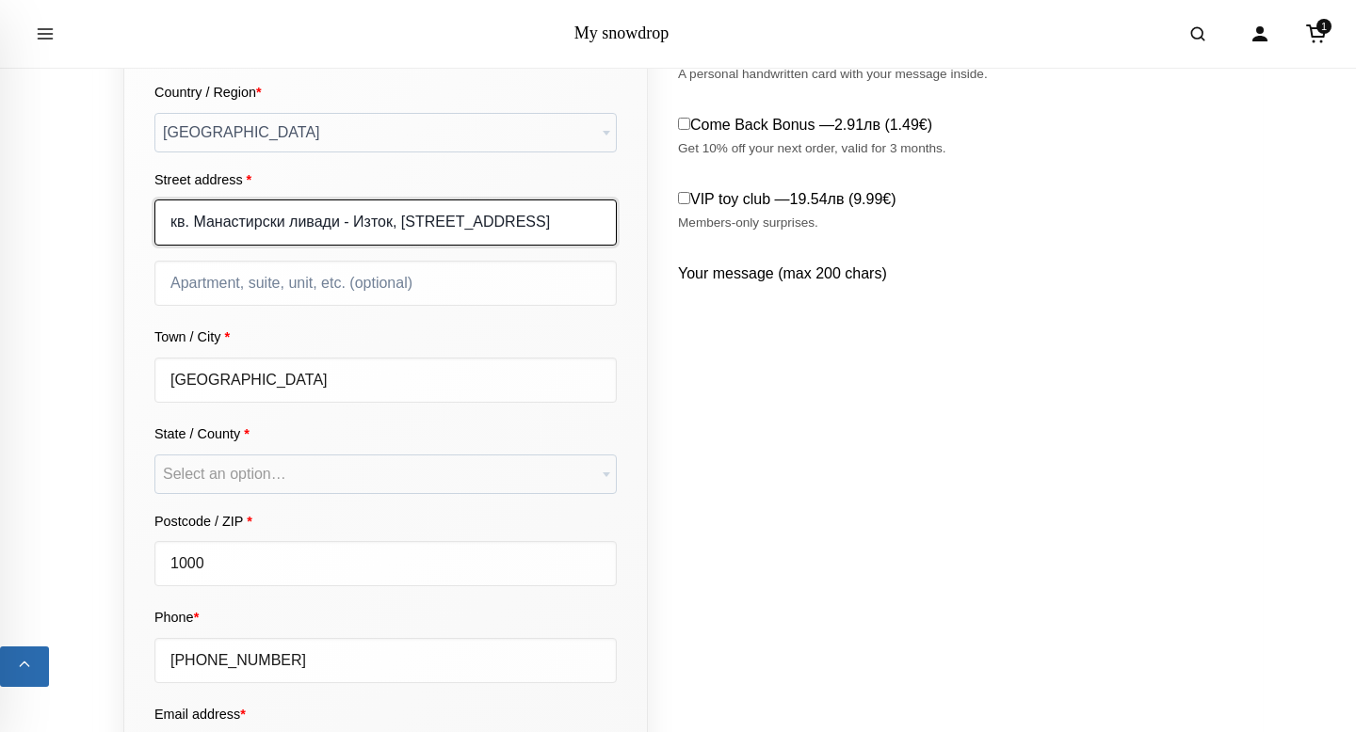
scroll to position [584, 0]
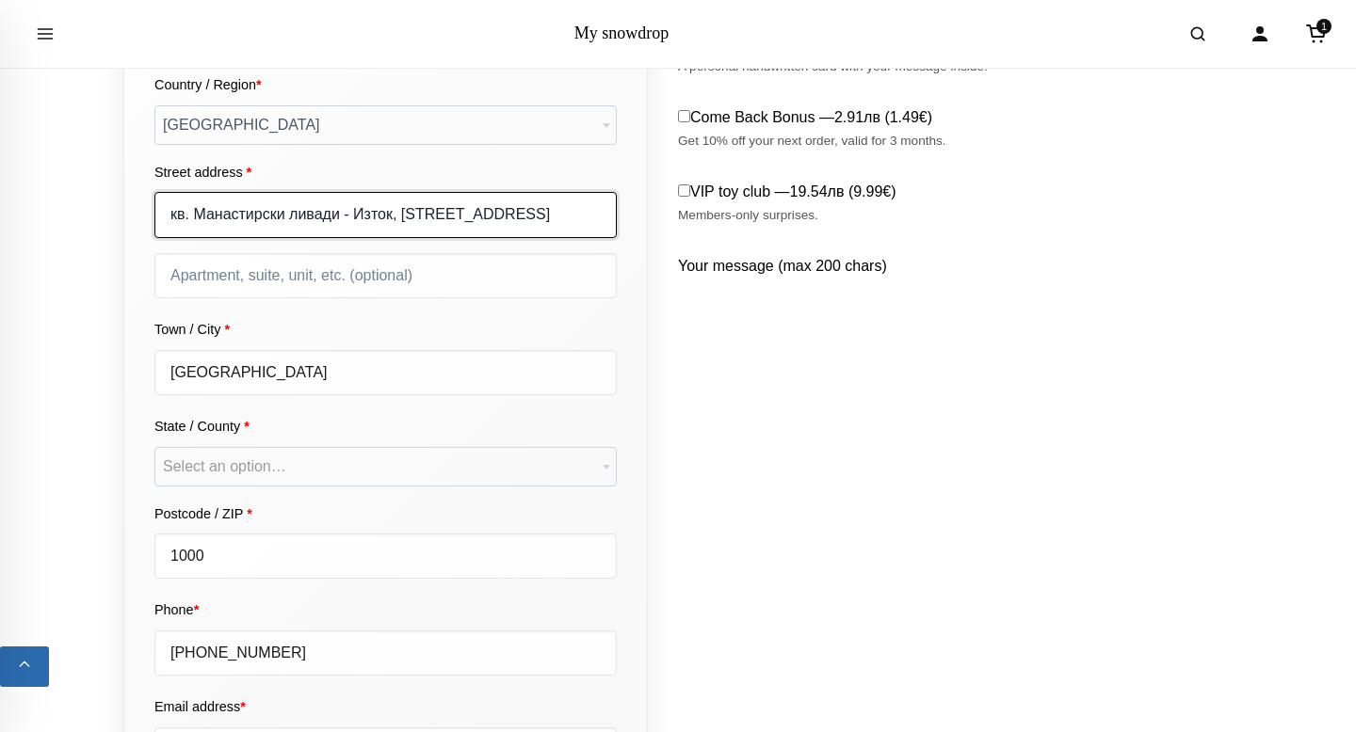
type input "кв. Манастирски ливади - Изток, [STREET_ADDRESS]"
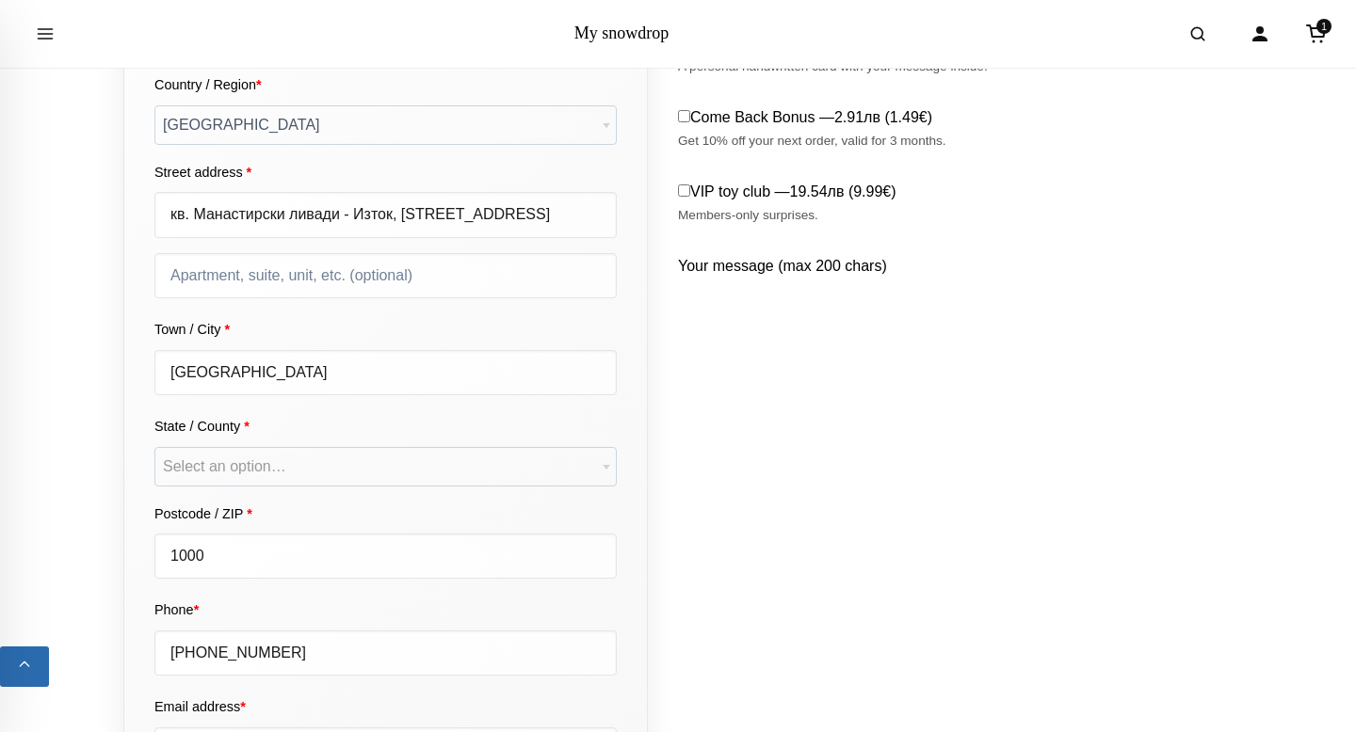
click at [459, 445] on p "State / County * Select an option… Blagoevgrad Burgas [GEOGRAPHIC_DATA] Gabrovo…" at bounding box center [385, 446] width 462 height 72
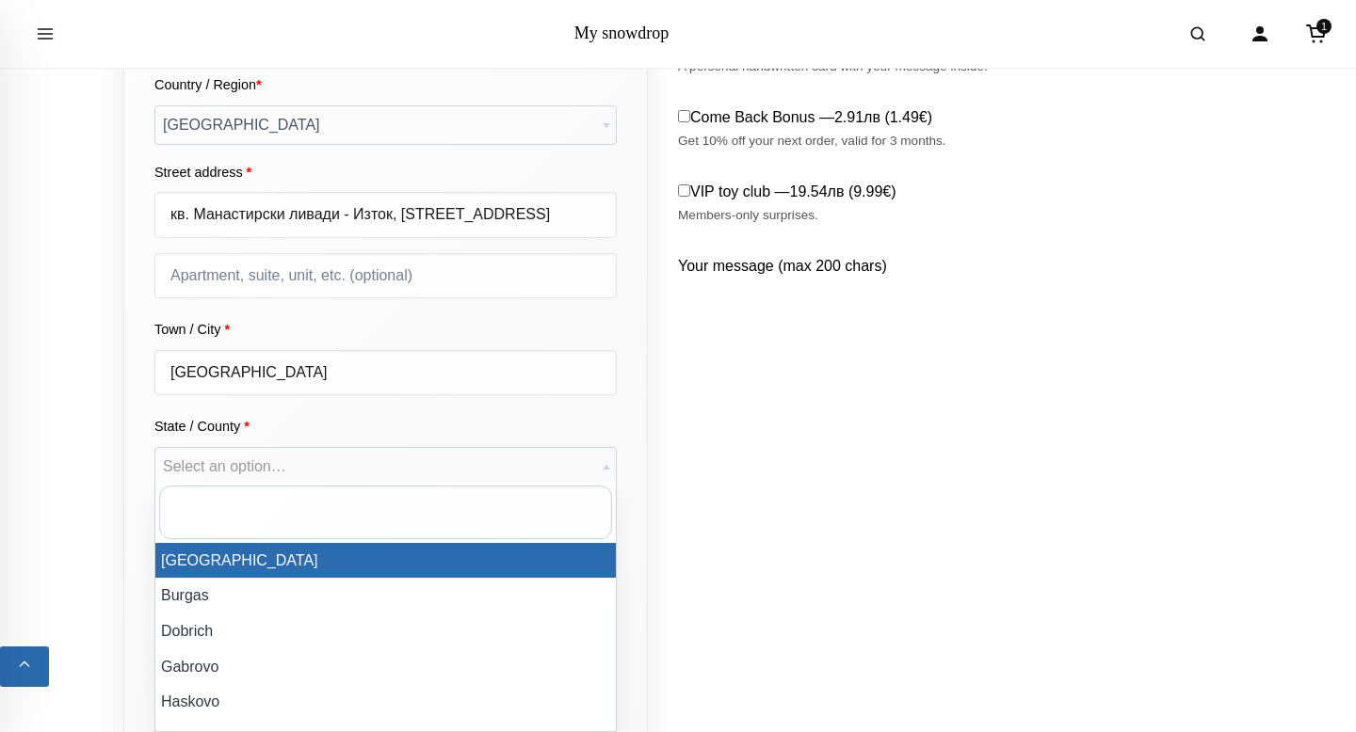
click at [460, 460] on span "Select an option…" at bounding box center [385, 467] width 460 height 38
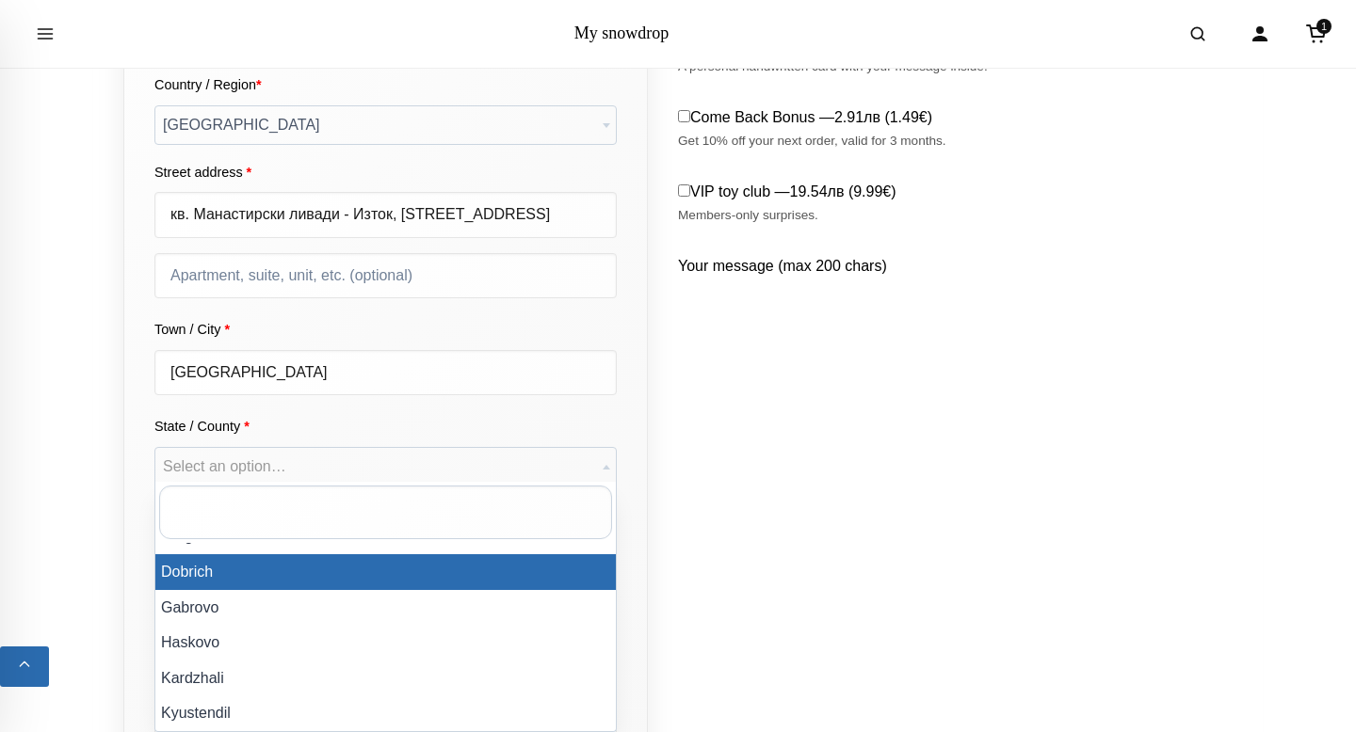
scroll to position [61, 0]
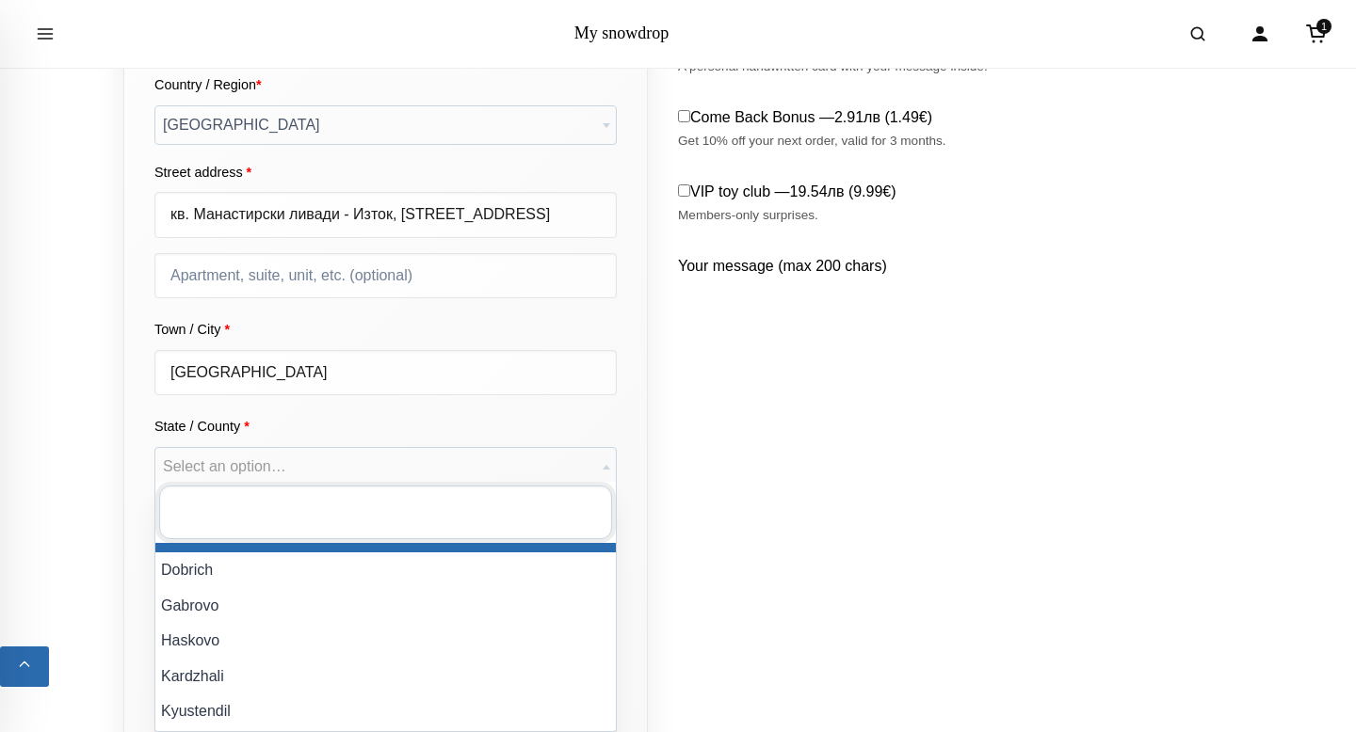
click at [414, 507] on input "text" at bounding box center [385, 512] width 453 height 53
type input "я"
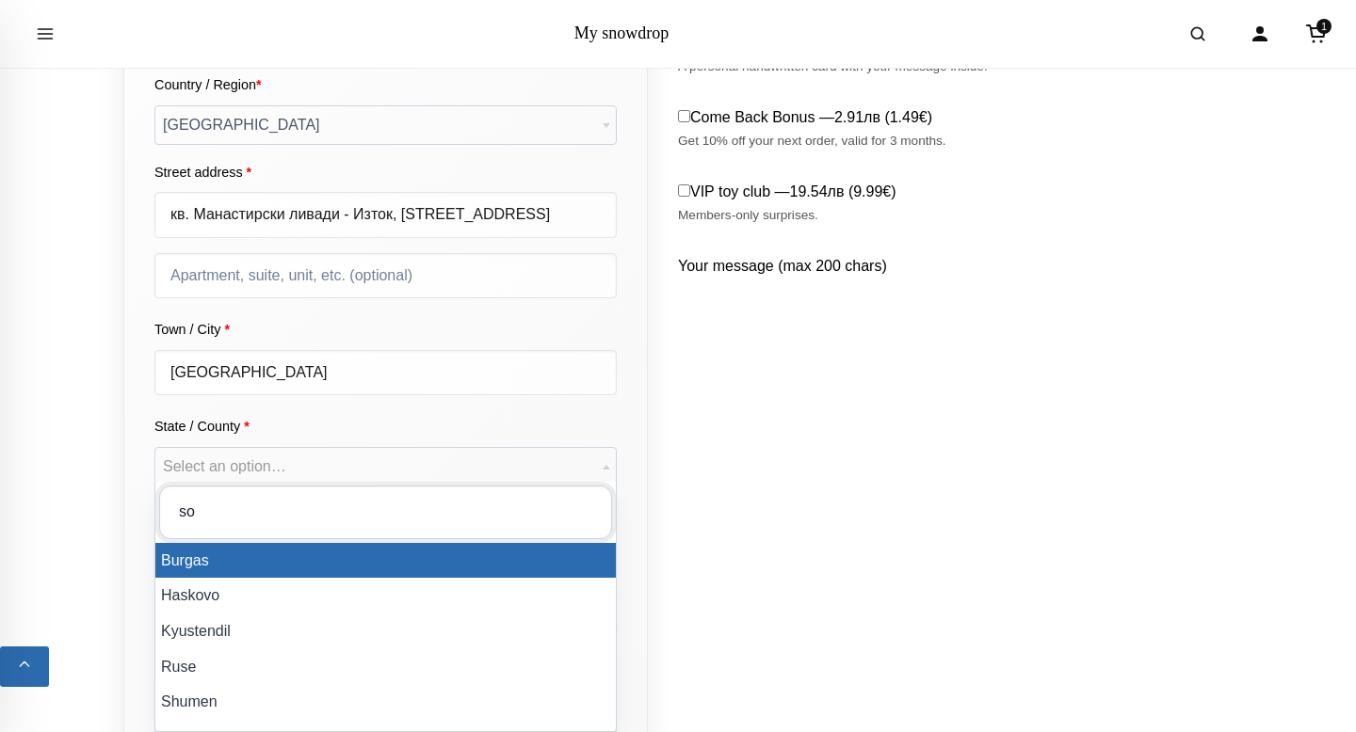
type input "so"
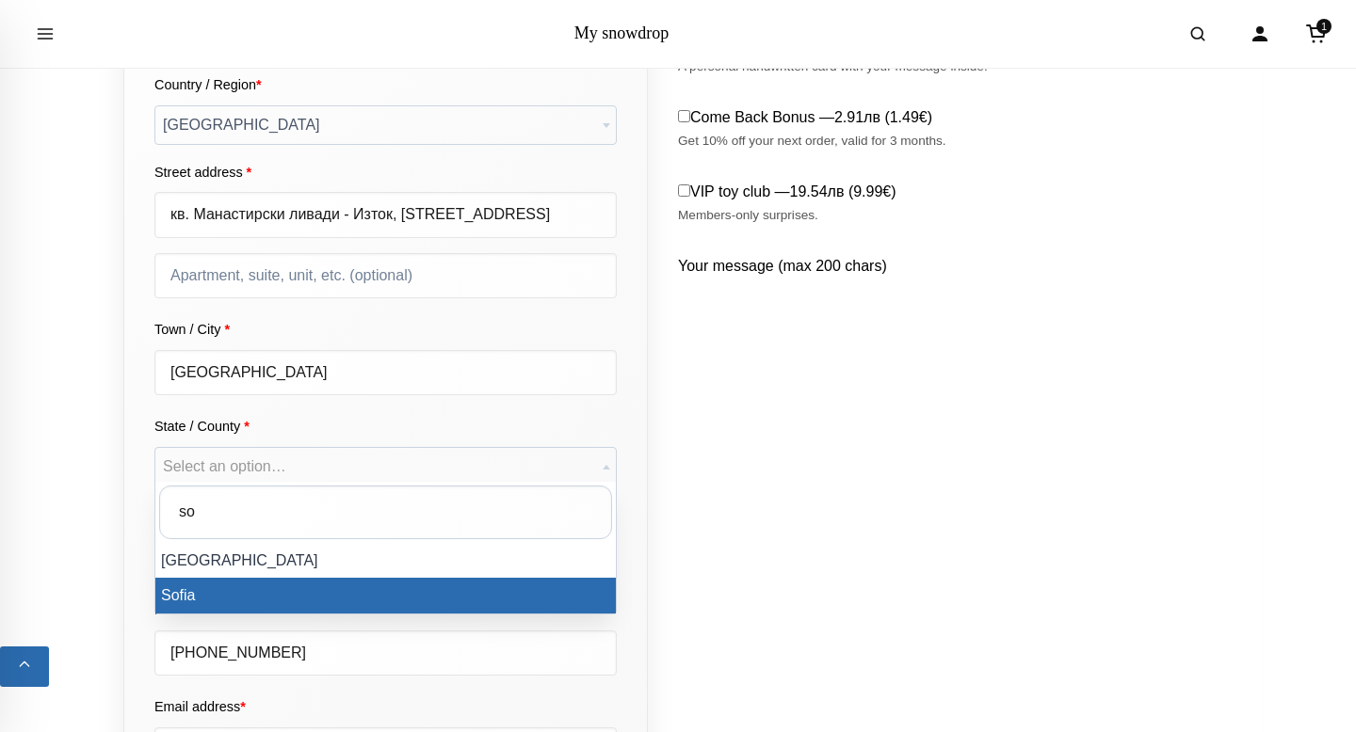
select select "BG-22"
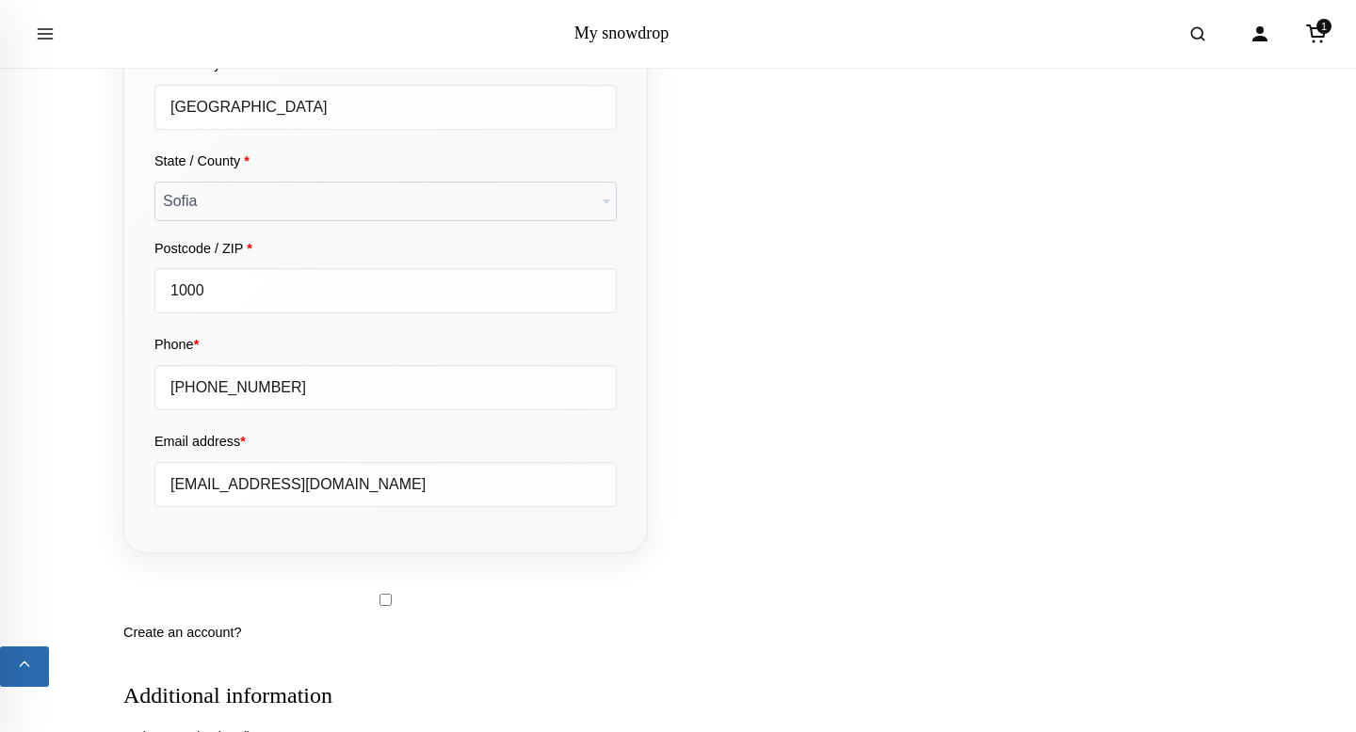
scroll to position [854, 0]
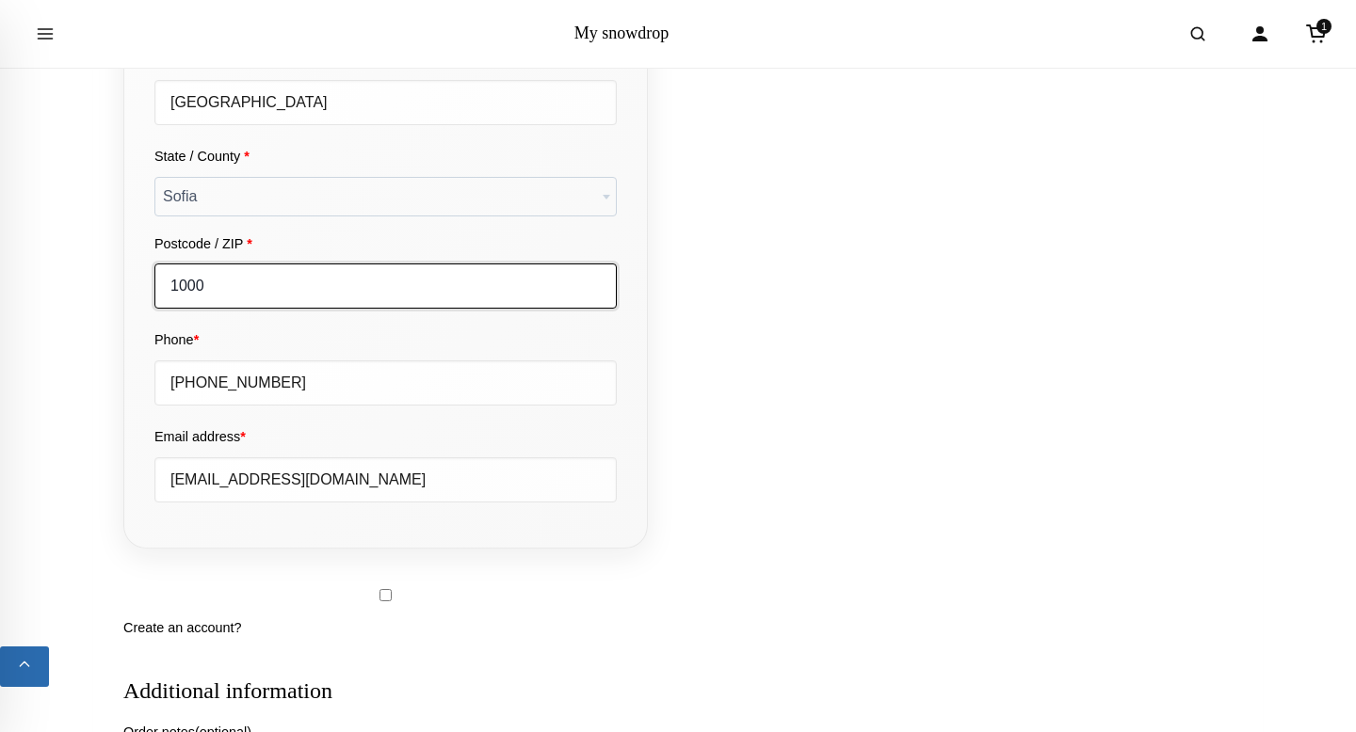
click at [318, 293] on input "1000" at bounding box center [385, 286] width 462 height 45
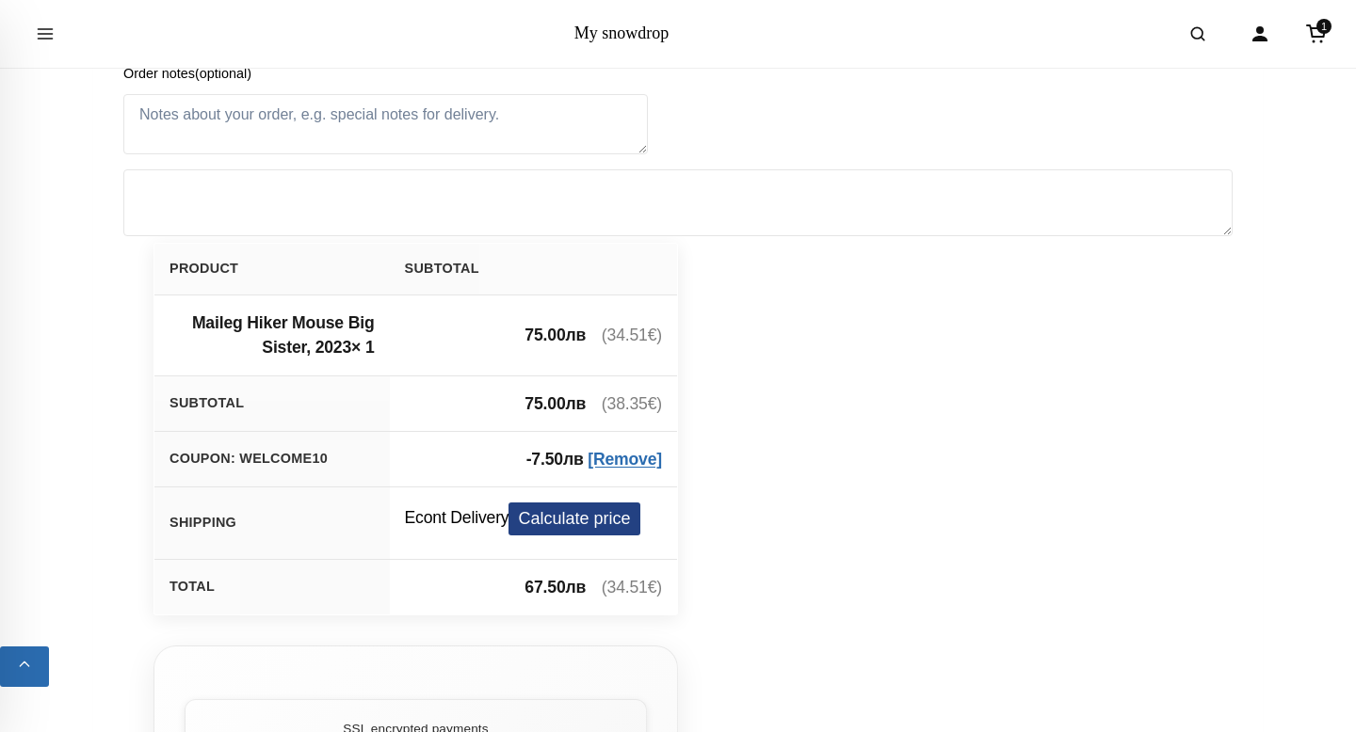
scroll to position [1517, 0]
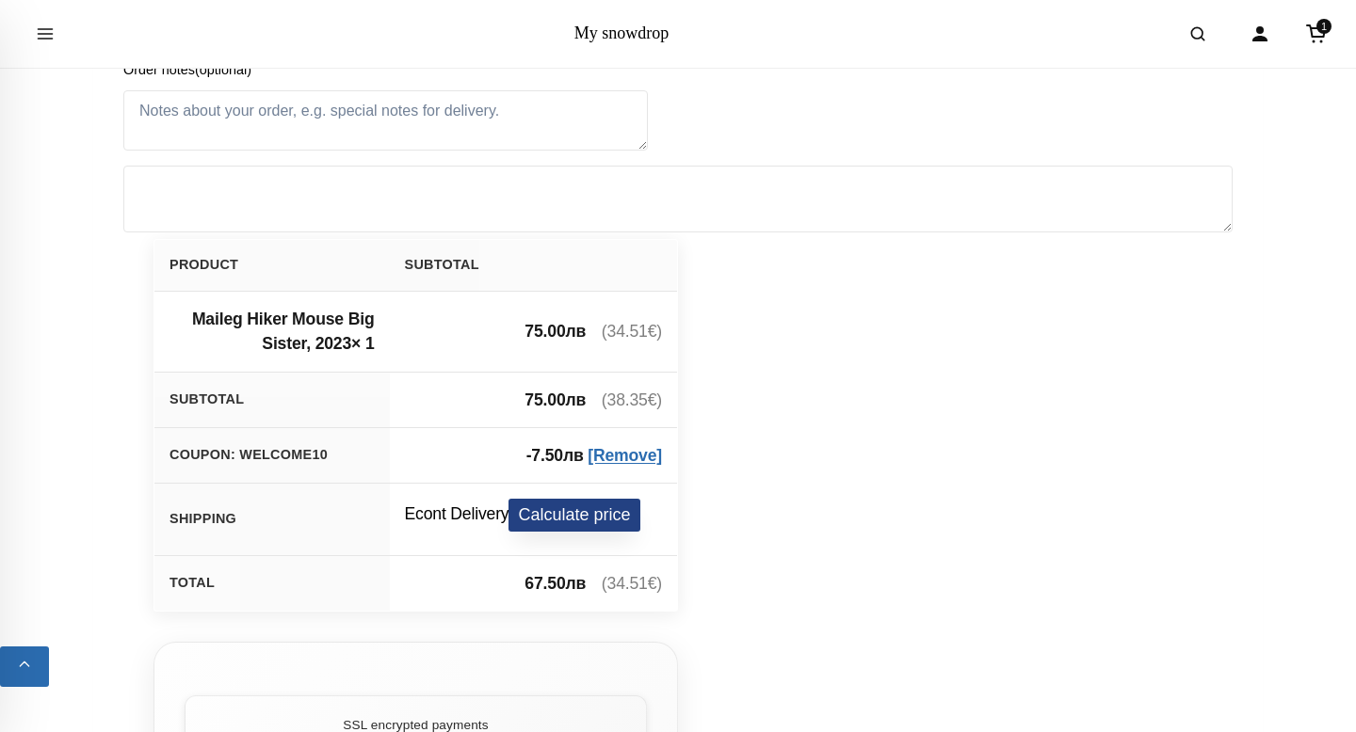
type input "1404"
click at [540, 508] on button "Calculate price" at bounding box center [573, 515] width 131 height 33
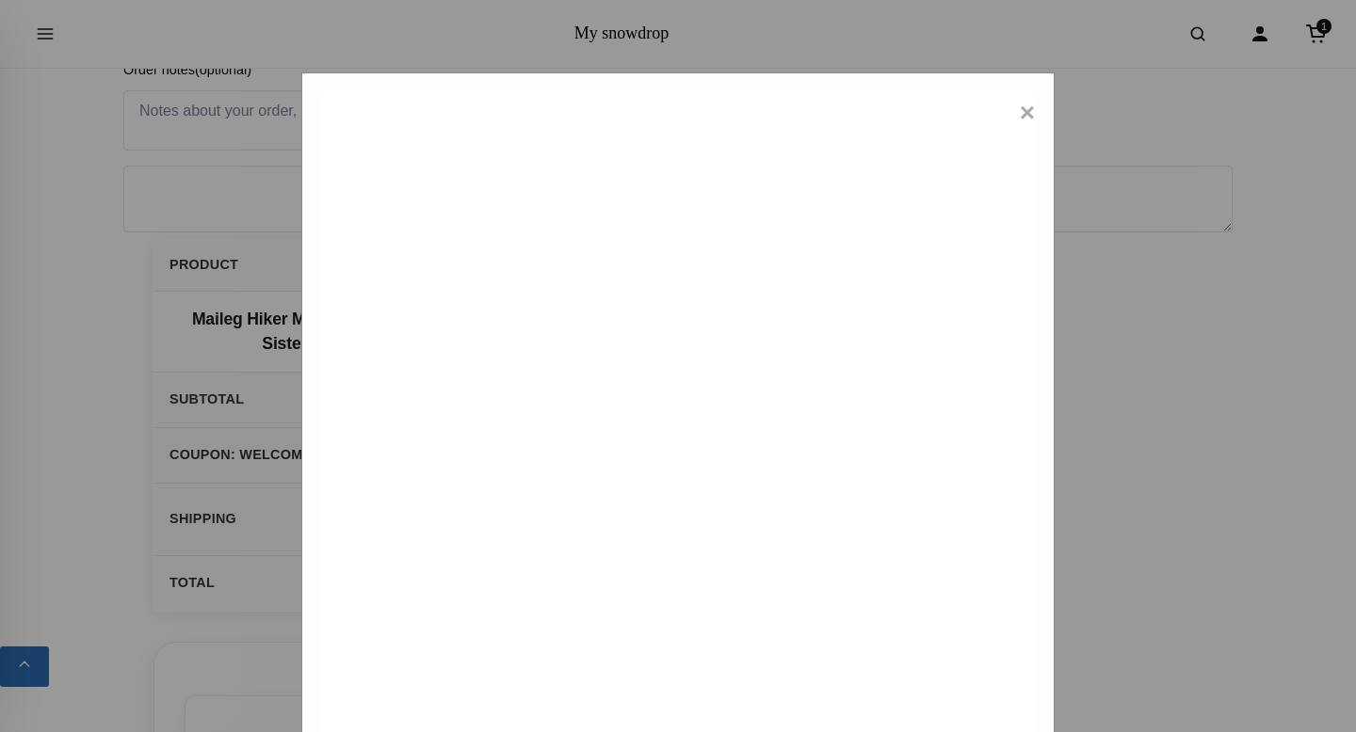
type input "1137 - [GEOGRAPHIC_DATA][PERSON_NAME] Манастирски ливади"
type input "1000"
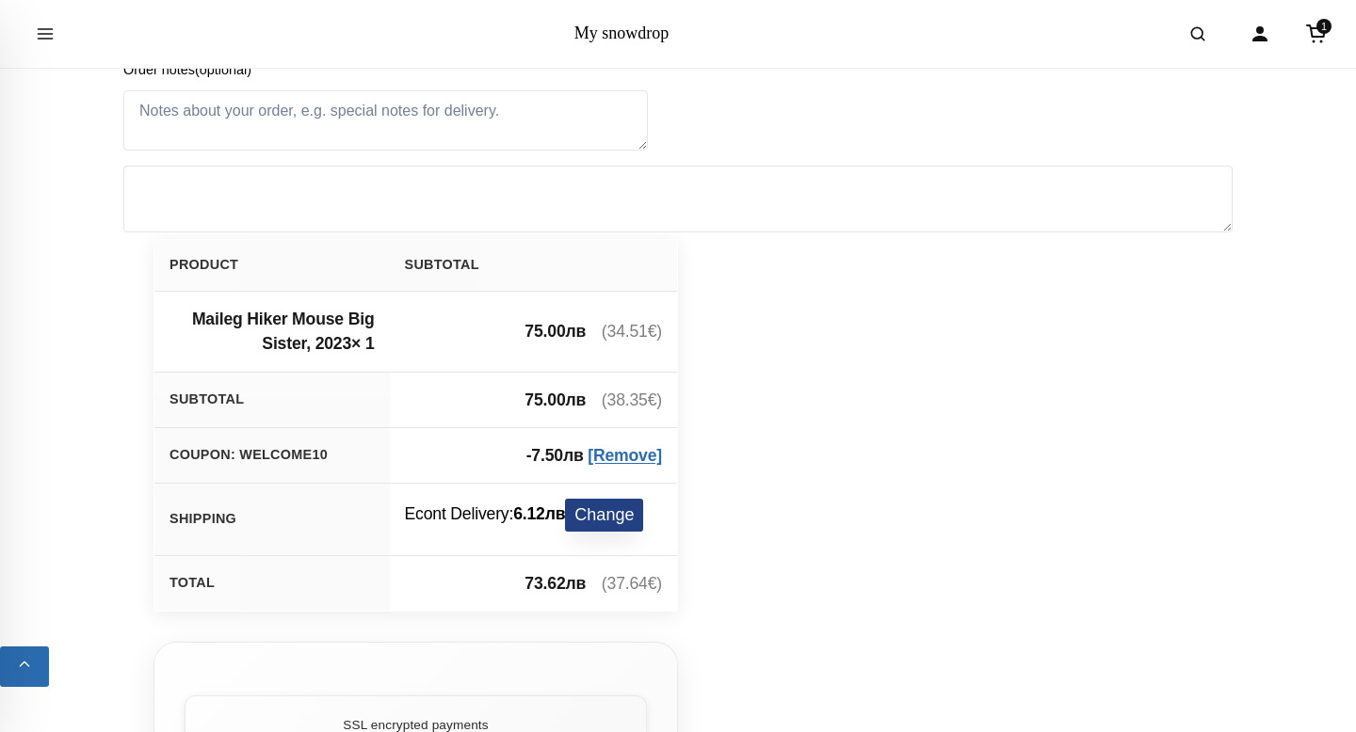
click at [631, 527] on button "Change" at bounding box center [604, 515] width 78 height 33
click at [631, 517] on button "Change" at bounding box center [604, 515] width 78 height 33
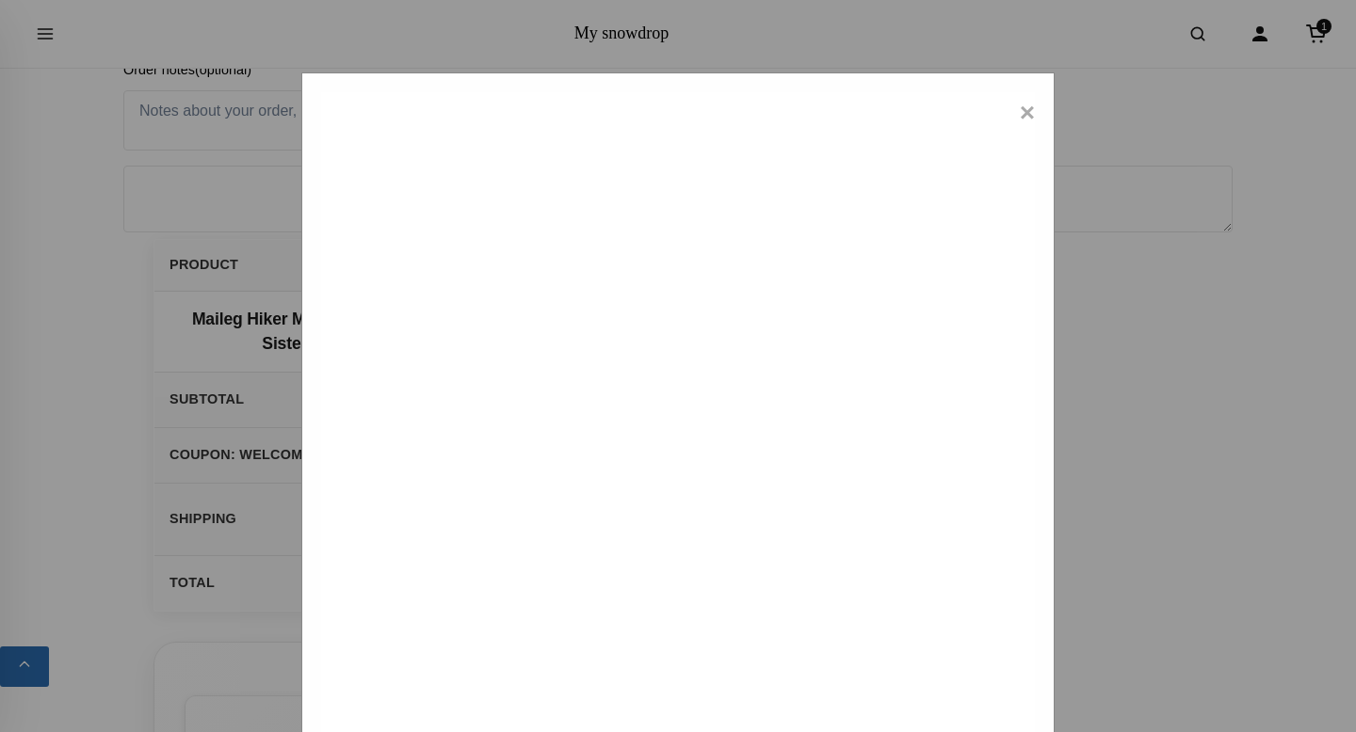
type input "1137 - [GEOGRAPHIC_DATA][PERSON_NAME] Манастирски ливади"
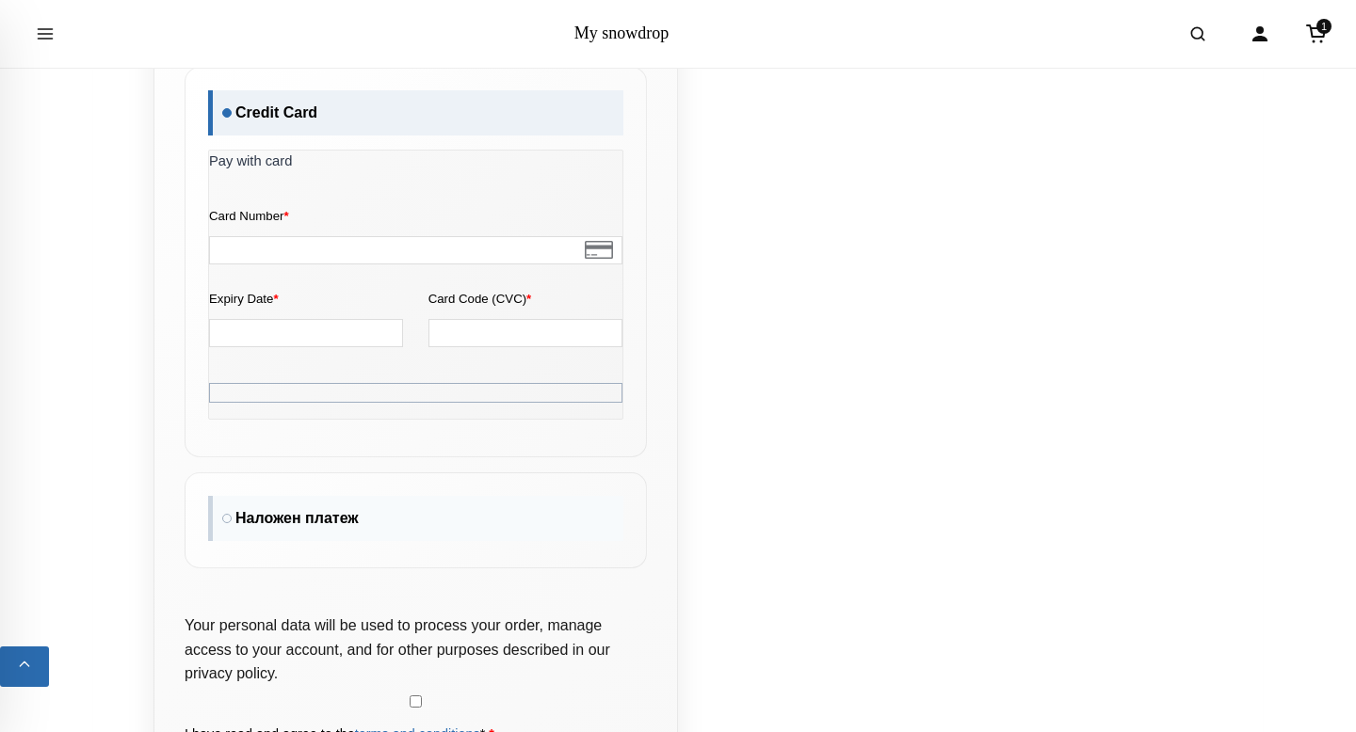
scroll to position [2240, 0]
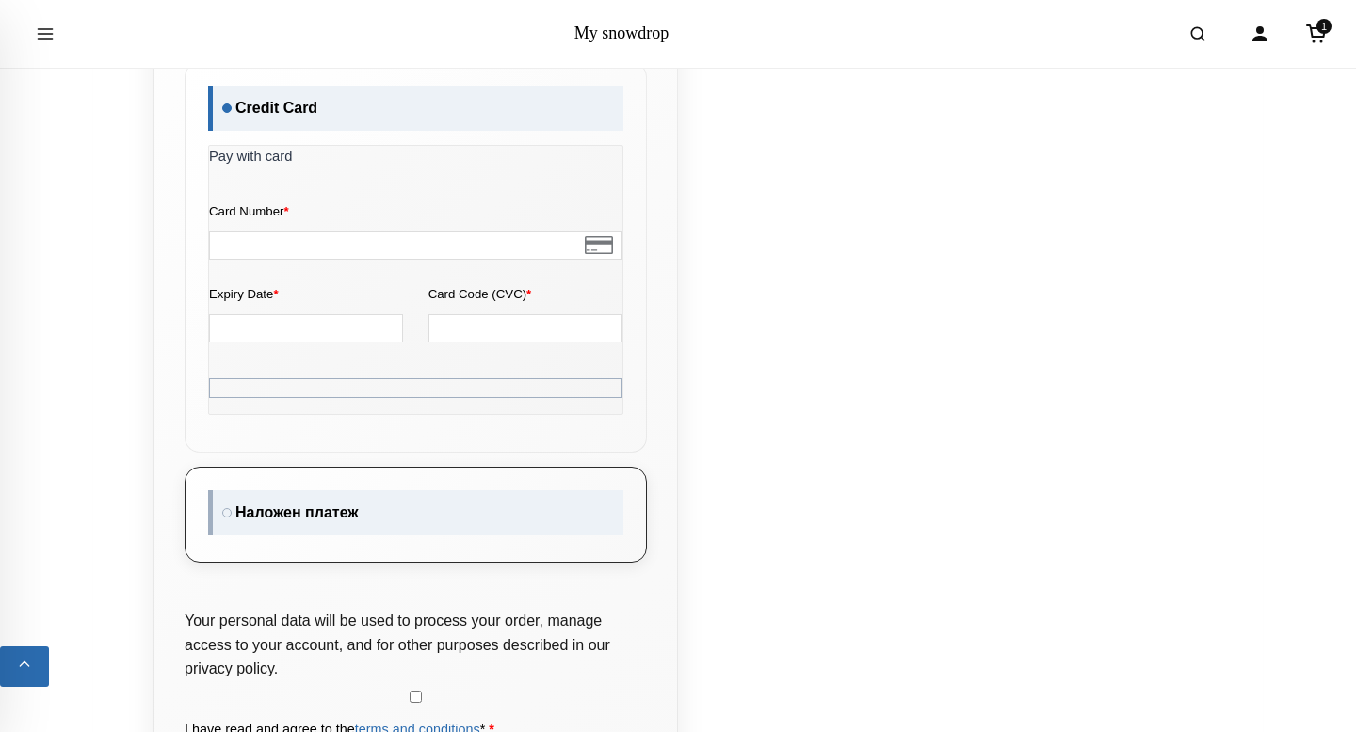
click at [383, 530] on label "Наложен платеж" at bounding box center [415, 512] width 415 height 45
click at [220, 503] on input "Наложен платеж" at bounding box center [214, 496] width 12 height 12
radio input "true"
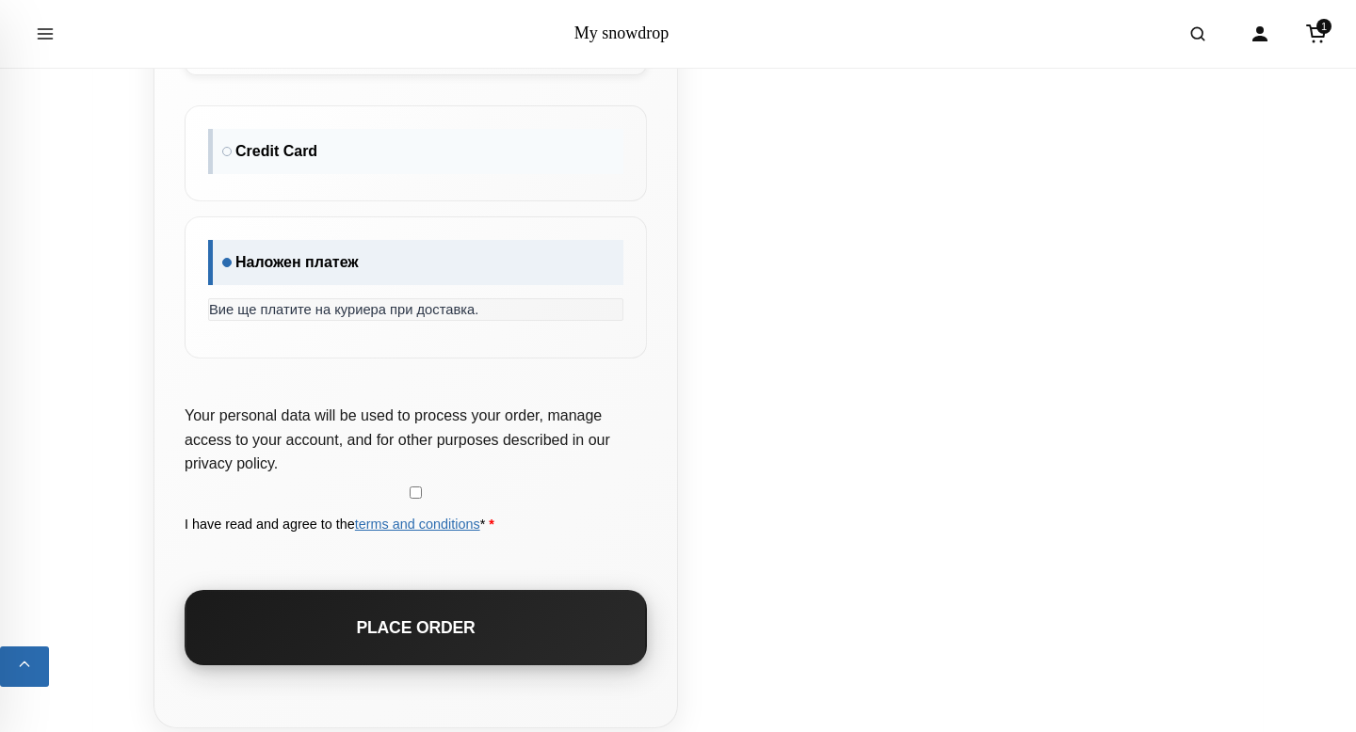
scroll to position [2268, 0]
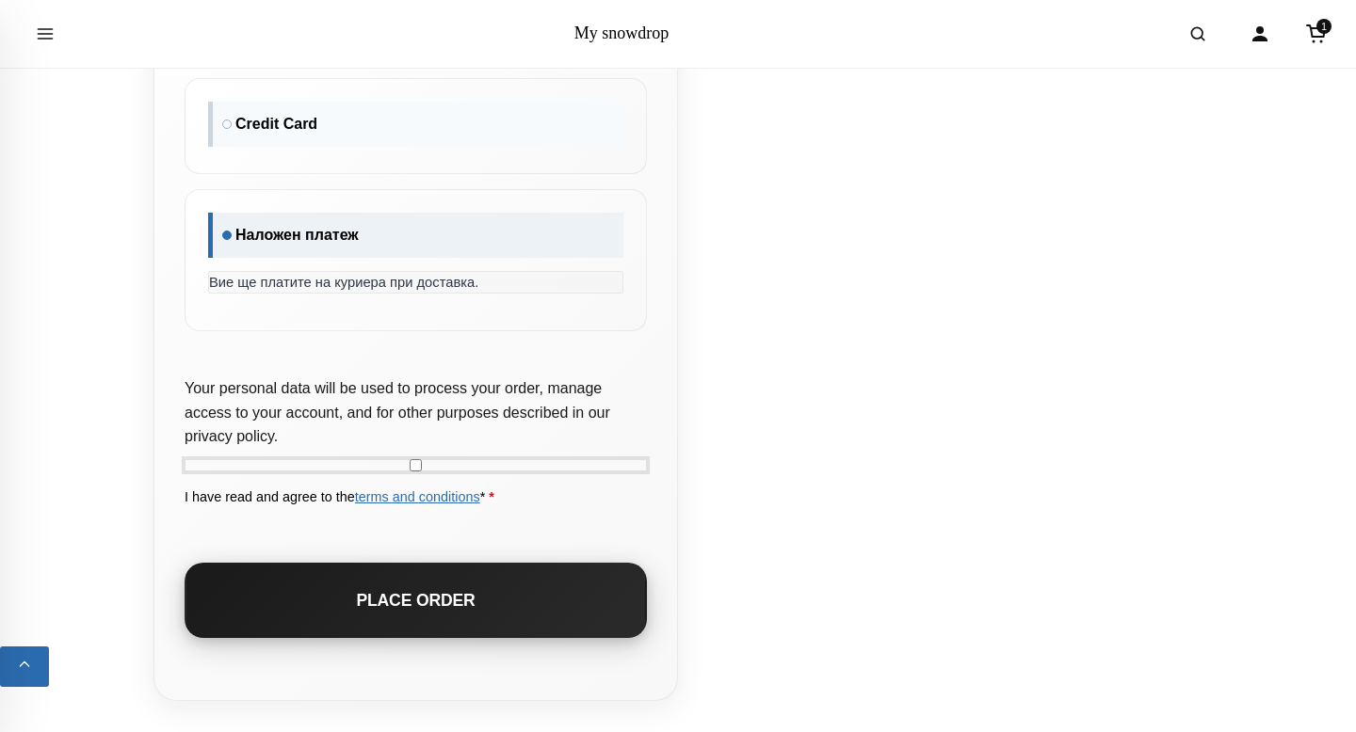
click at [419, 460] on input "I have read and agree to the terms and conditions * *" at bounding box center [416, 465] width 462 height 12
checkbox input "true"
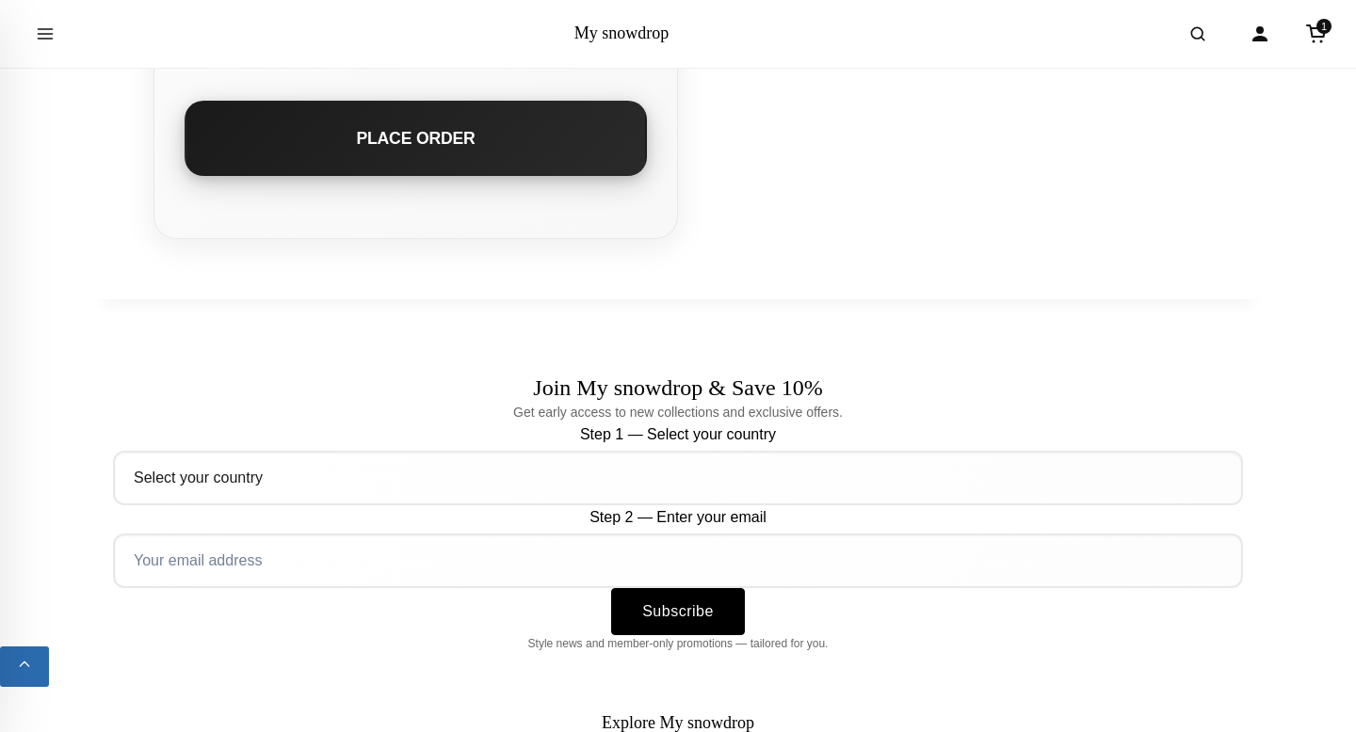
scroll to position [2764, 0]
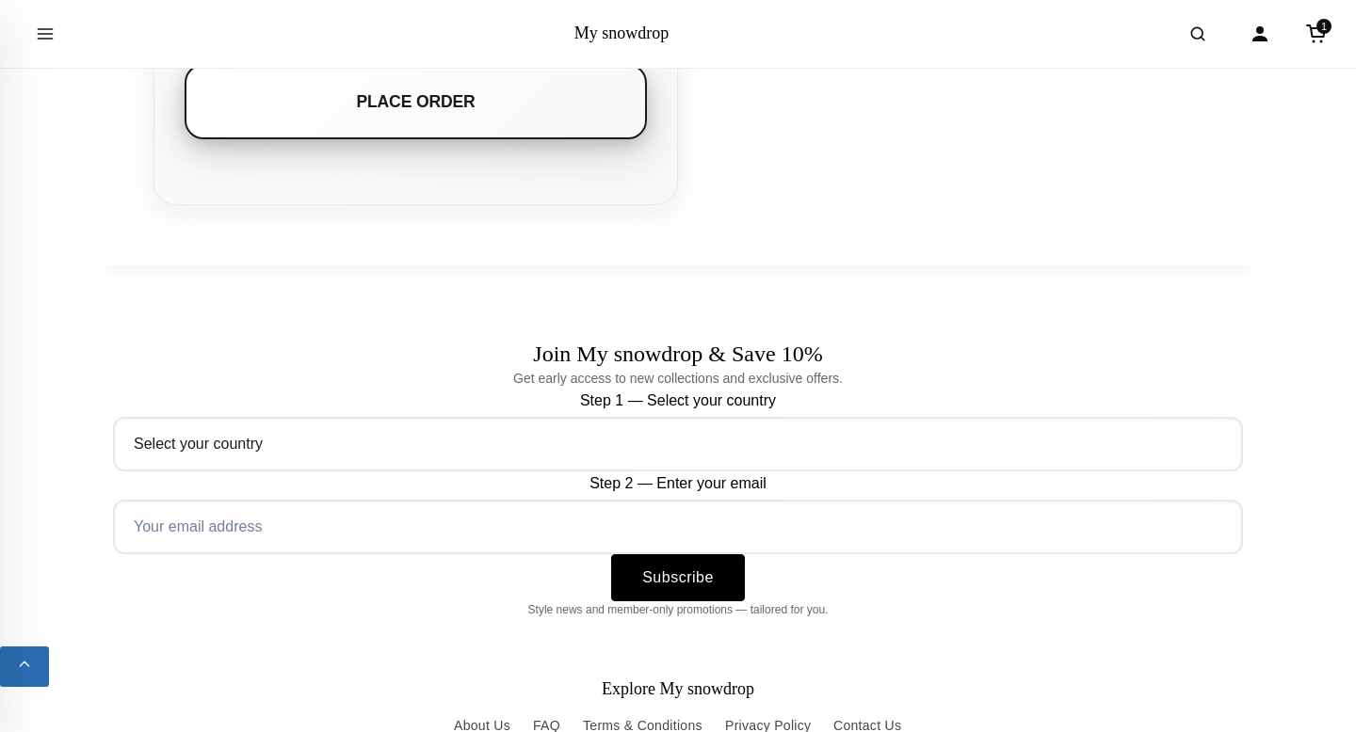
click at [575, 112] on button "Place order" at bounding box center [416, 101] width 462 height 75
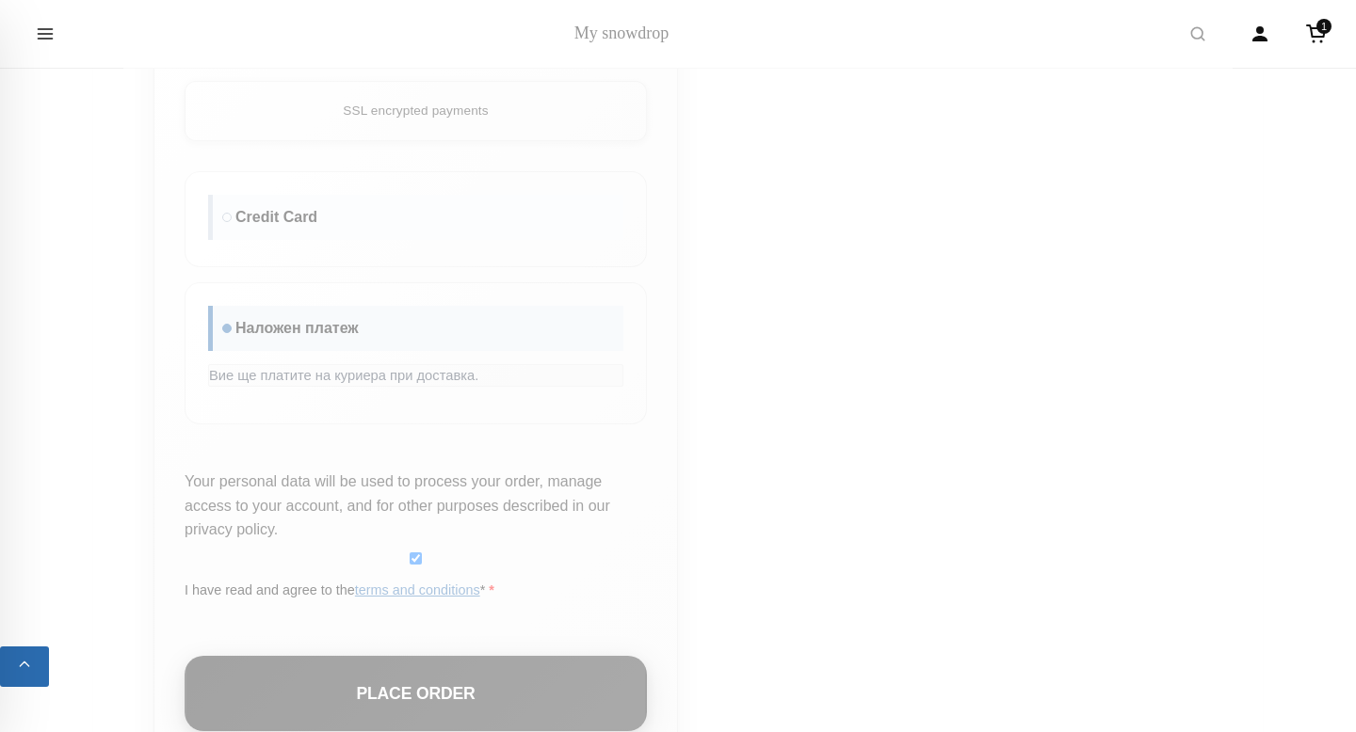
scroll to position [2116, 0]
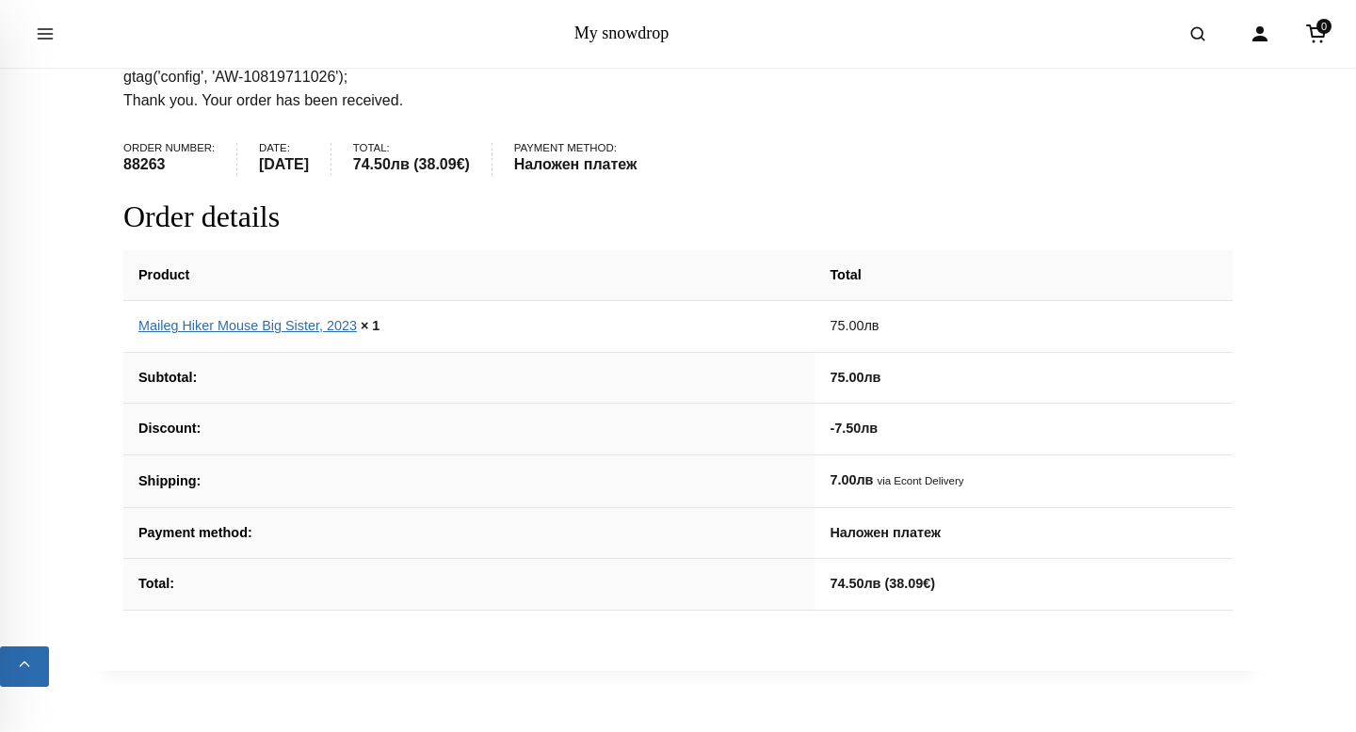
scroll to position [168, 0]
